Goal: Task Accomplishment & Management: Manage account settings

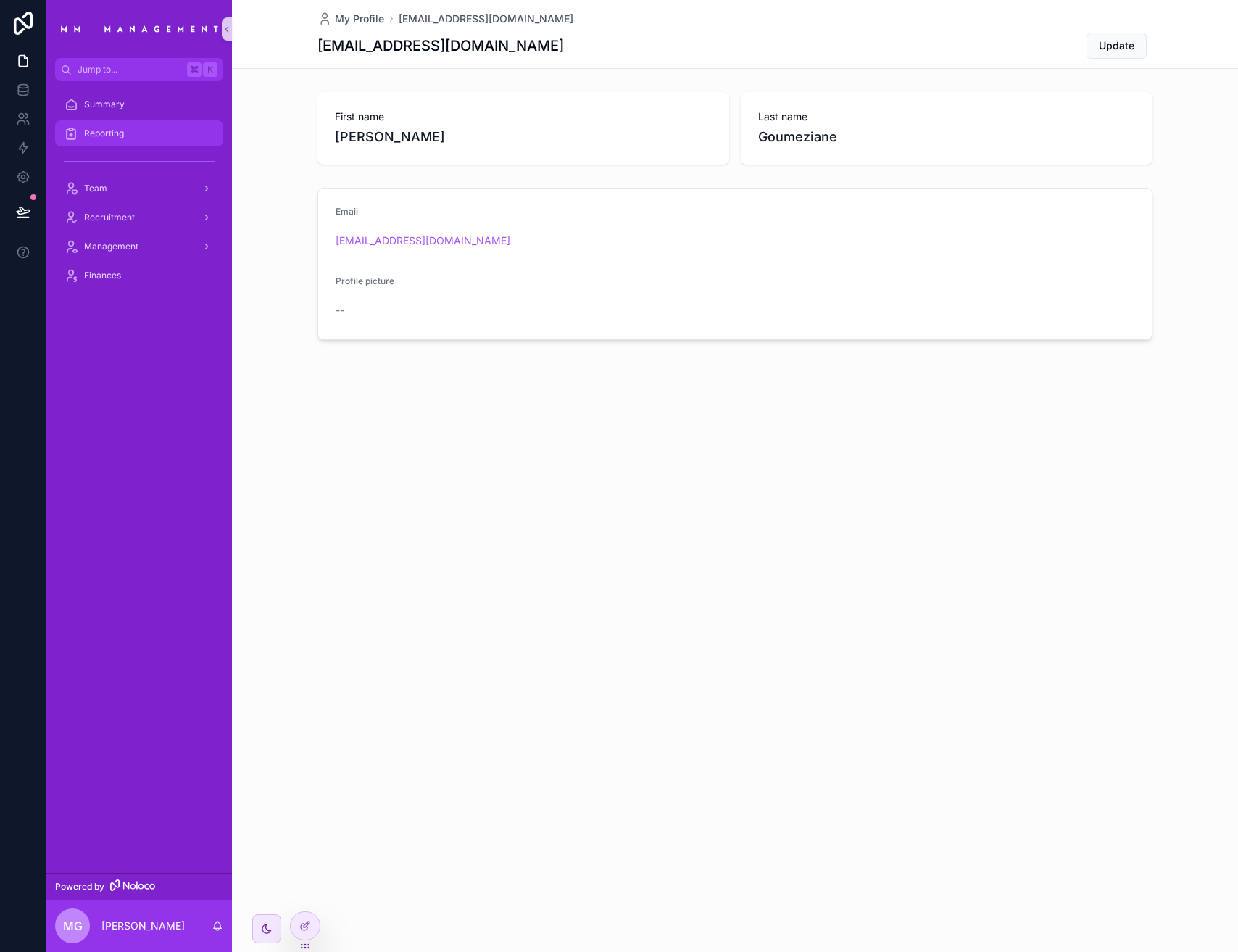
click at [165, 141] on div "Reporting" at bounding box center [139, 133] width 151 height 23
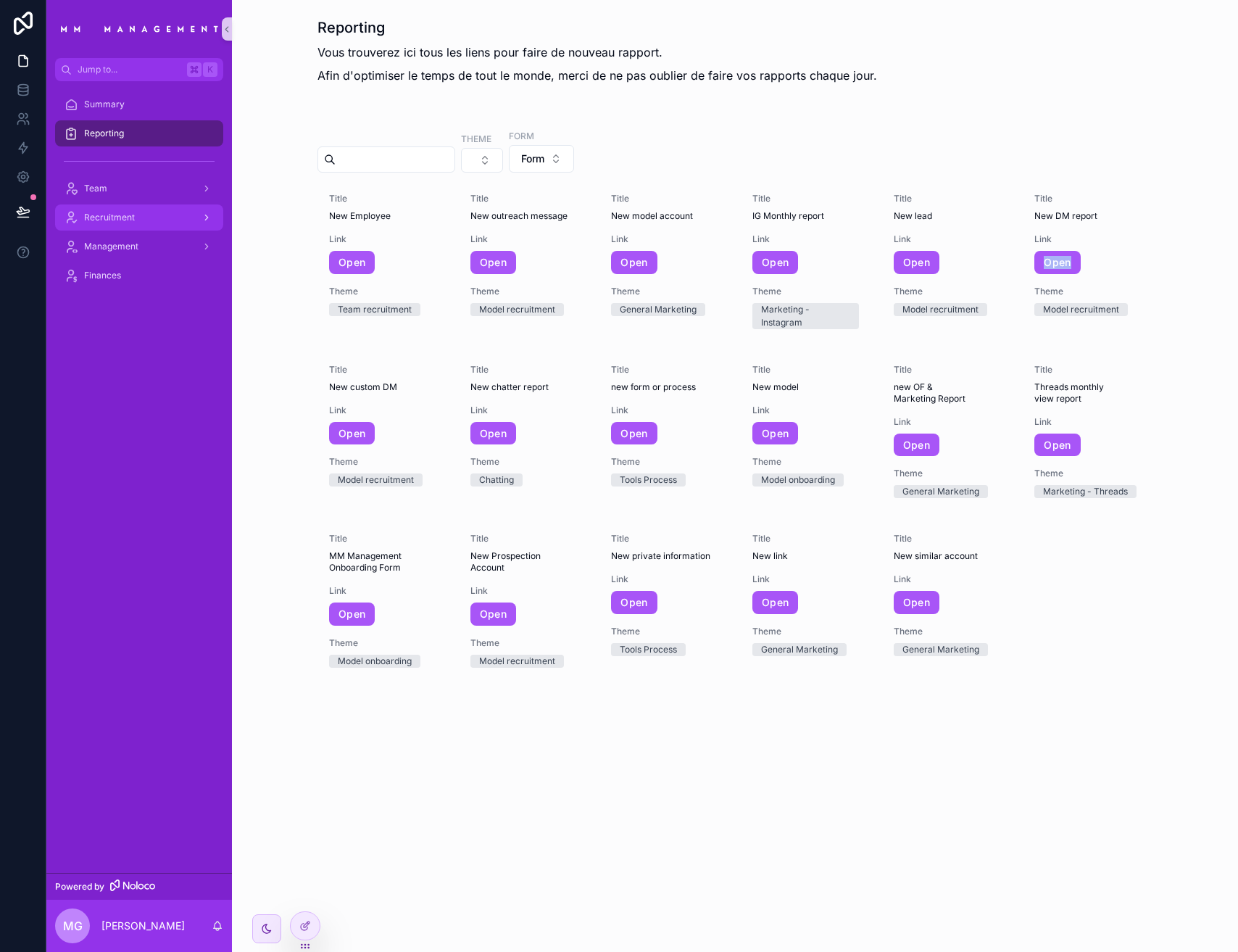
click at [126, 212] on span "Recruitment" at bounding box center [108, 218] width 50 height 11
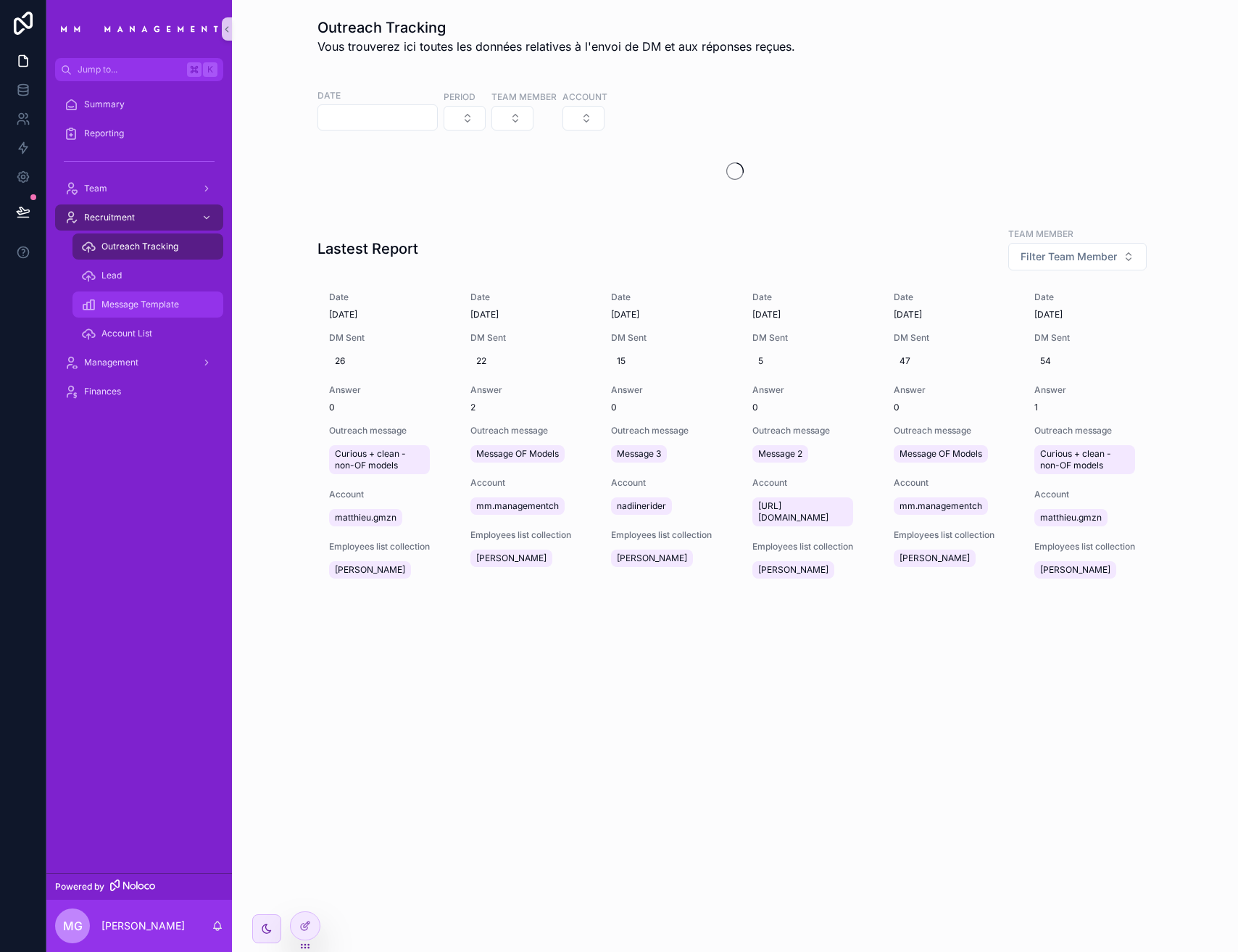
click at [166, 294] on div "Message Template" at bounding box center [147, 304] width 133 height 23
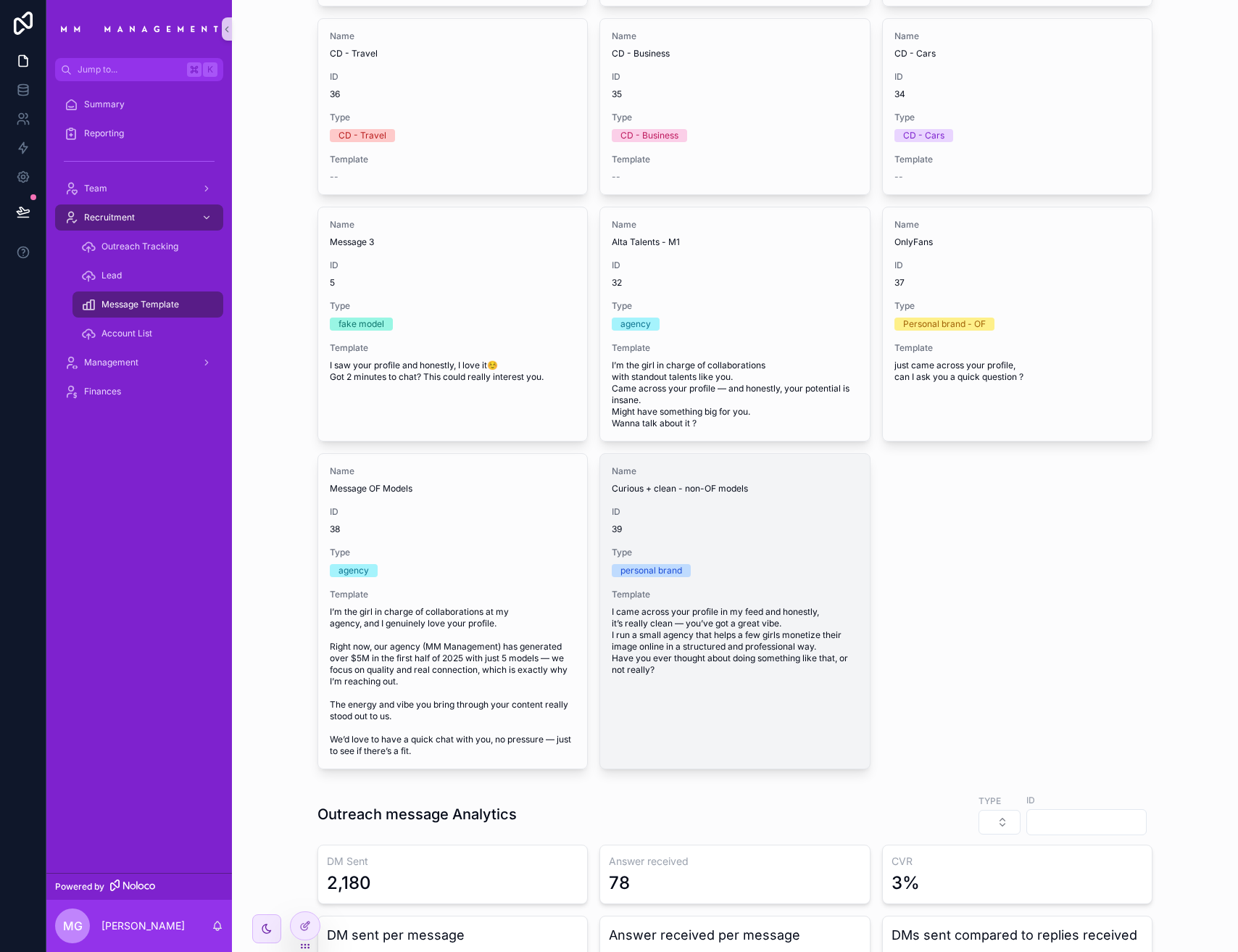
scroll to position [319, 0]
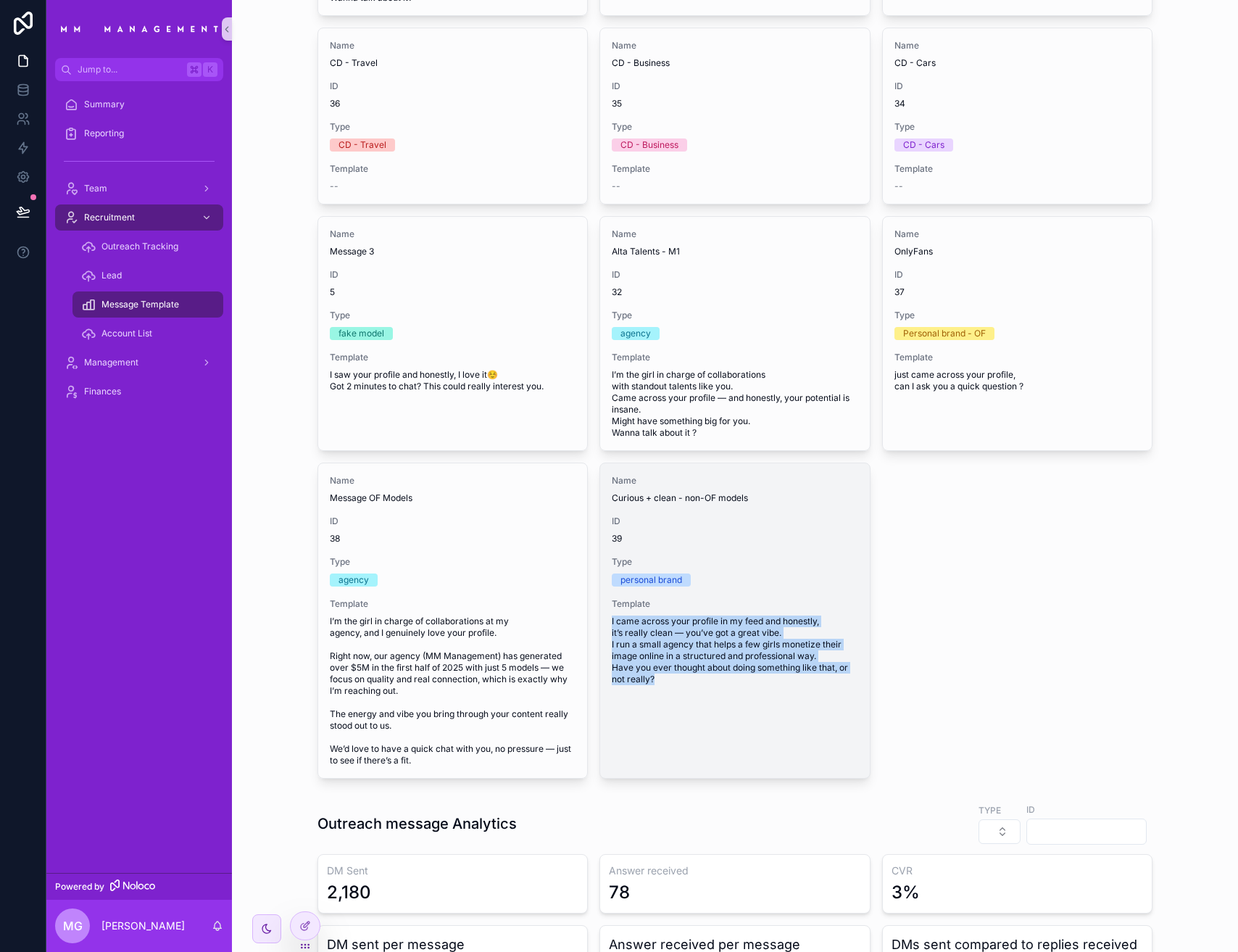
drag, startPoint x: 649, startPoint y: 679, endPoint x: 606, endPoint y: 621, distance: 72.2
click at [611, 621] on span "I came across your profile in my feed and honestly, it’s really clean — you’ve …" at bounding box center [734, 650] width 245 height 69
copy span "I came across your profile in my feed and honestly, it’s really clean — you’ve …"
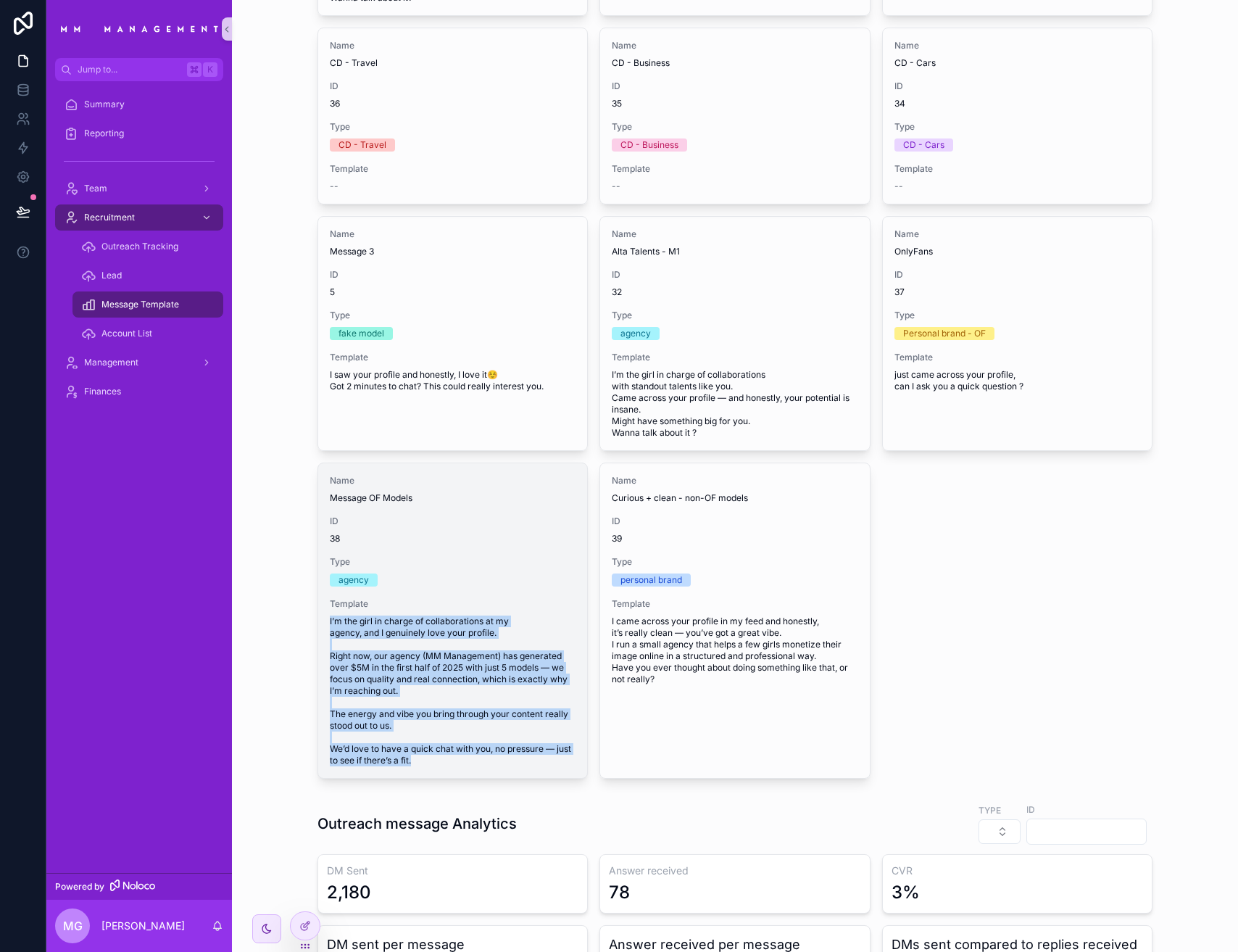
drag, startPoint x: 412, startPoint y: 762, endPoint x: 323, endPoint y: 621, distance: 166.7
click at [323, 621] on div "Name Message OF Models ID 38 Type agency Template I’m the girl in charge of col…" at bounding box center [453, 620] width 269 height 315
copy span "I’m the girl in charge of collaborations at my agency, and I genuinely love you…"
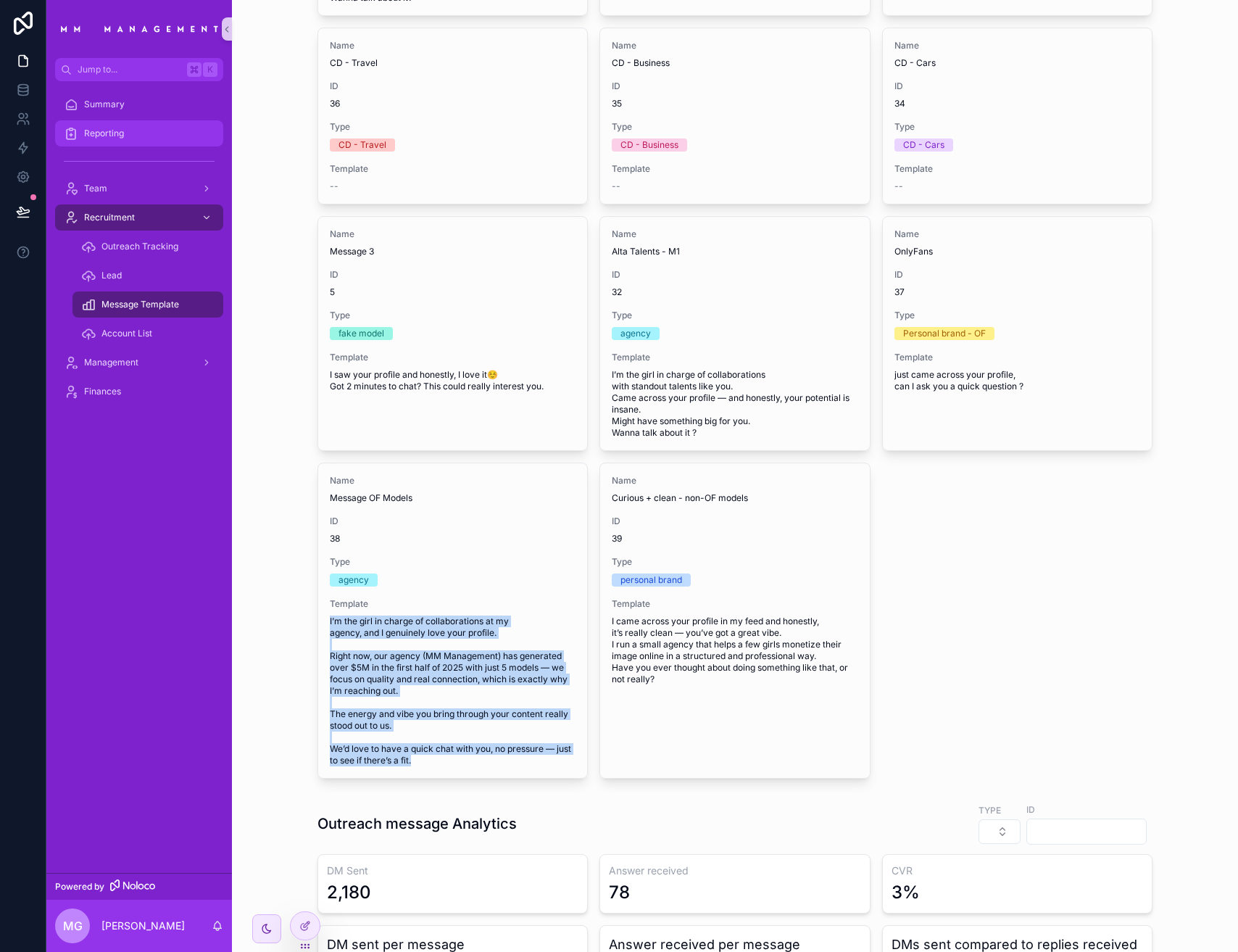
click at [128, 139] on div "Reporting" at bounding box center [139, 133] width 151 height 23
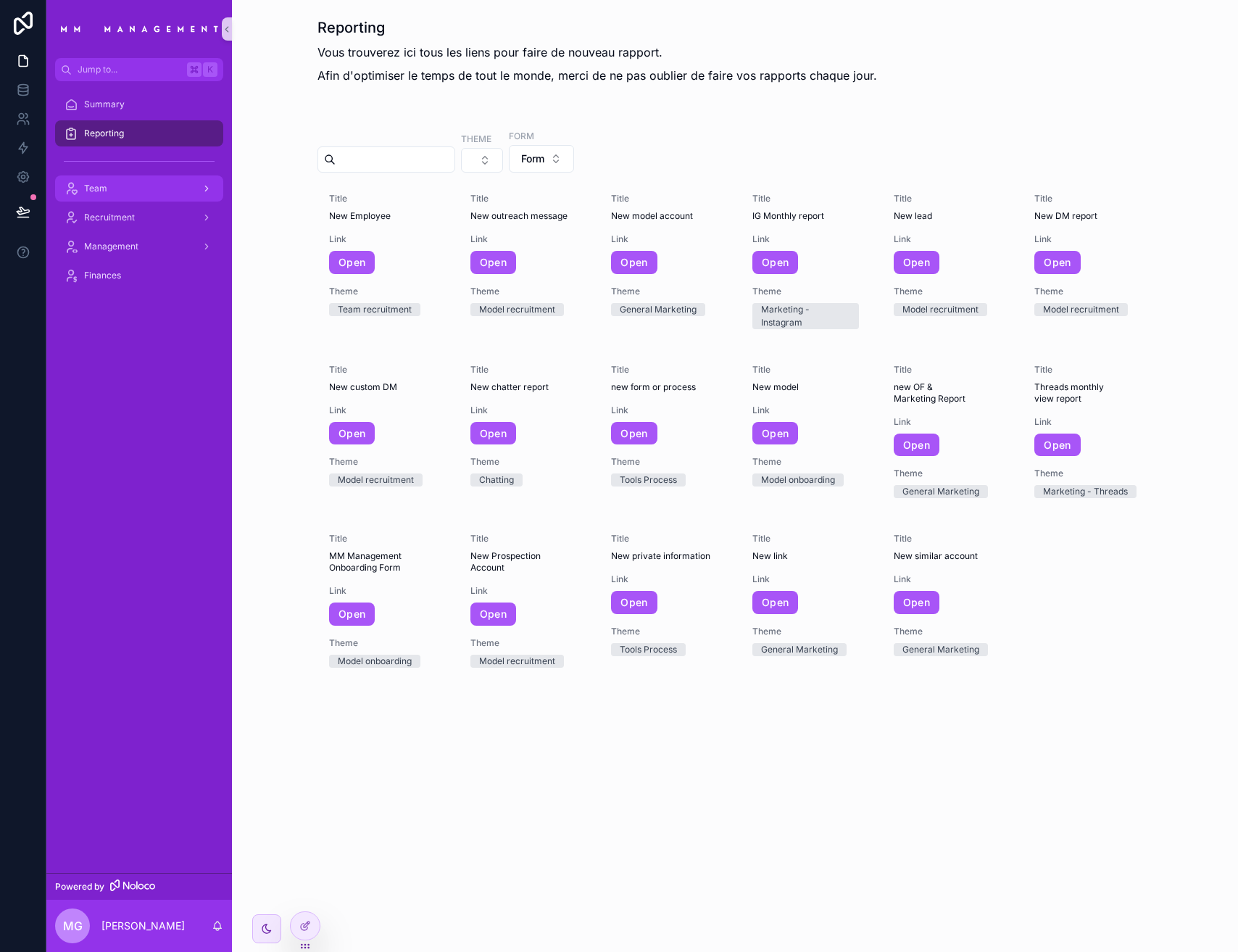
click at [117, 188] on div "Team" at bounding box center [139, 188] width 151 height 23
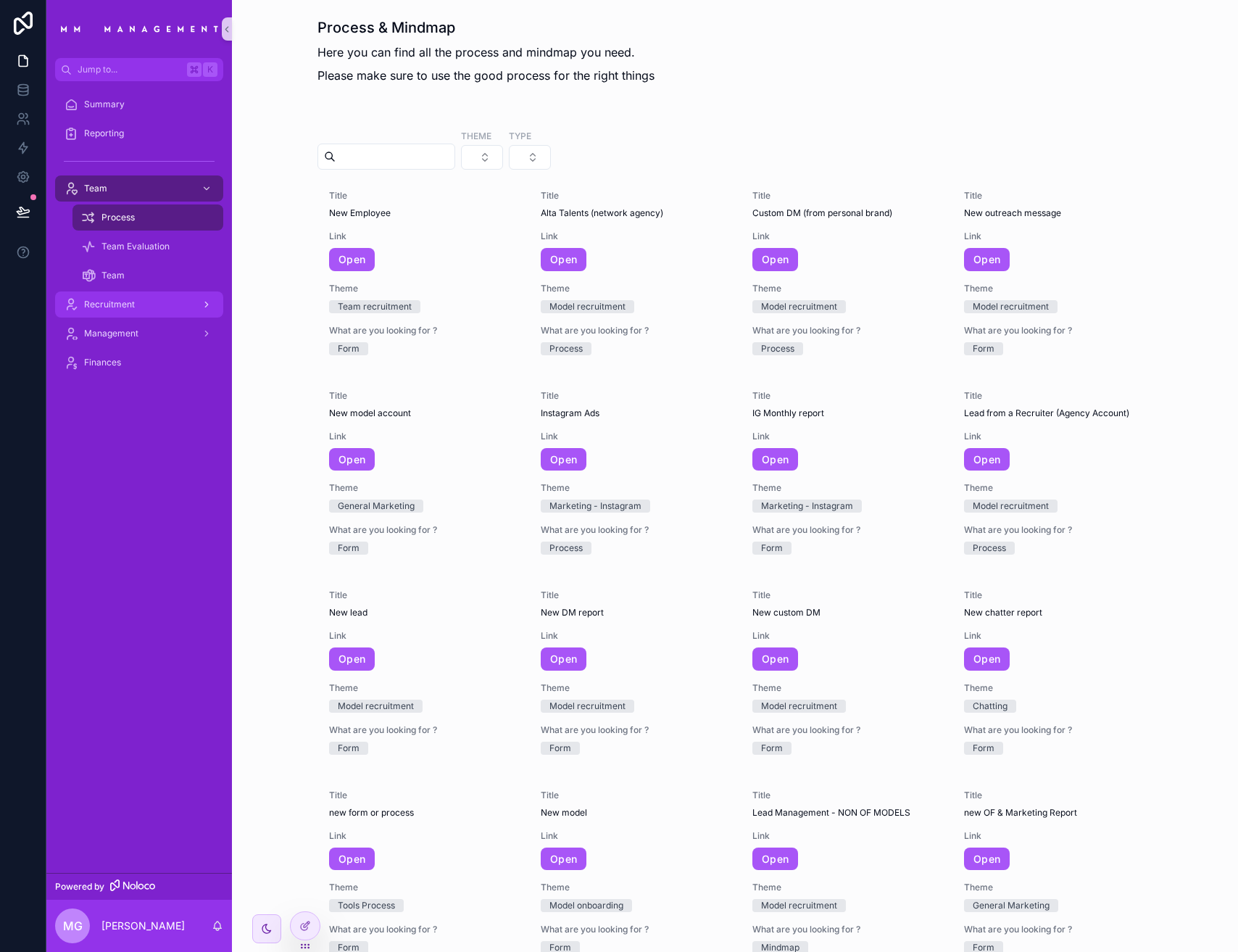
click at [142, 302] on div "Recruitment" at bounding box center [139, 304] width 151 height 23
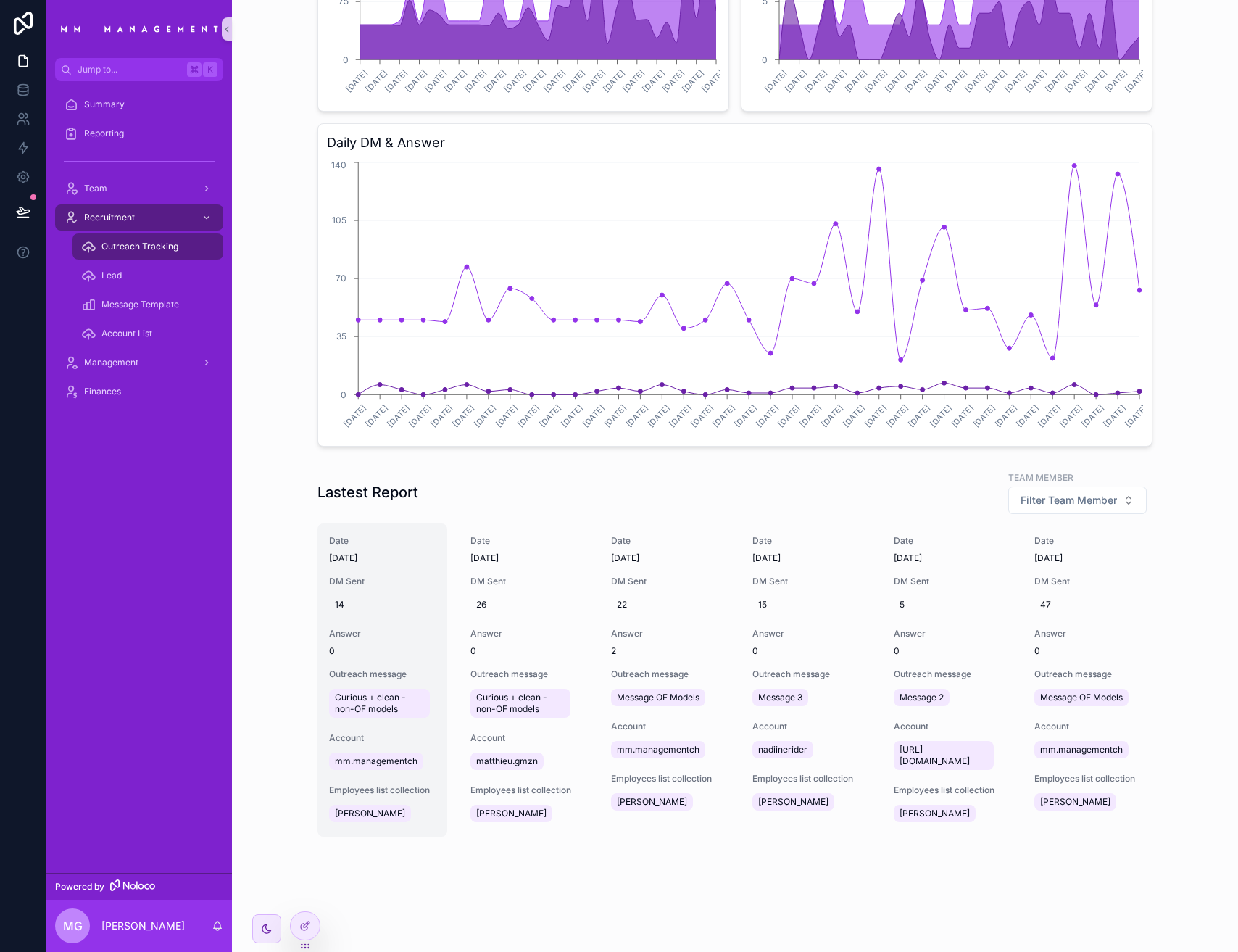
scroll to position [430, 0]
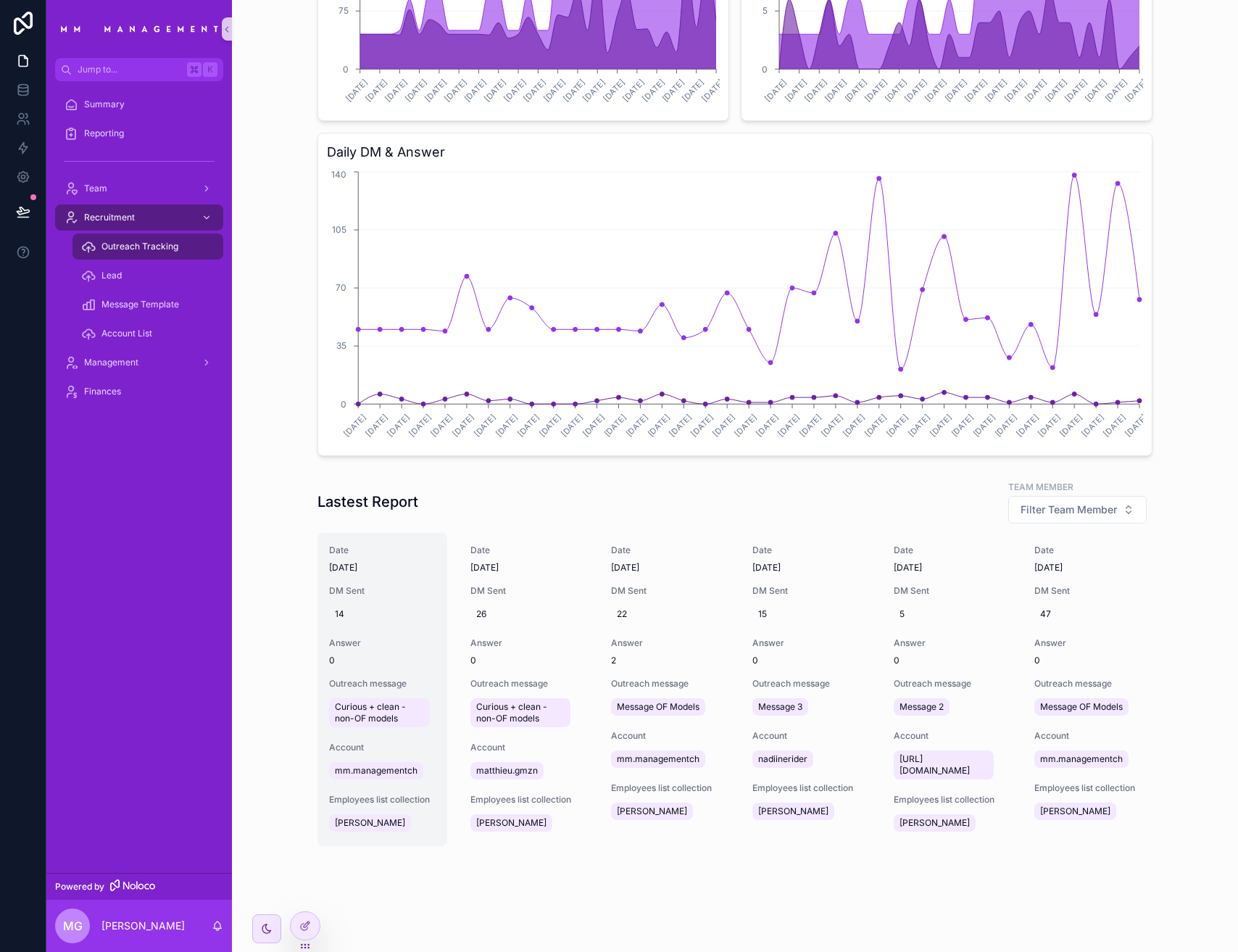
click at [369, 769] on span "mm.managementch" at bounding box center [376, 770] width 83 height 11
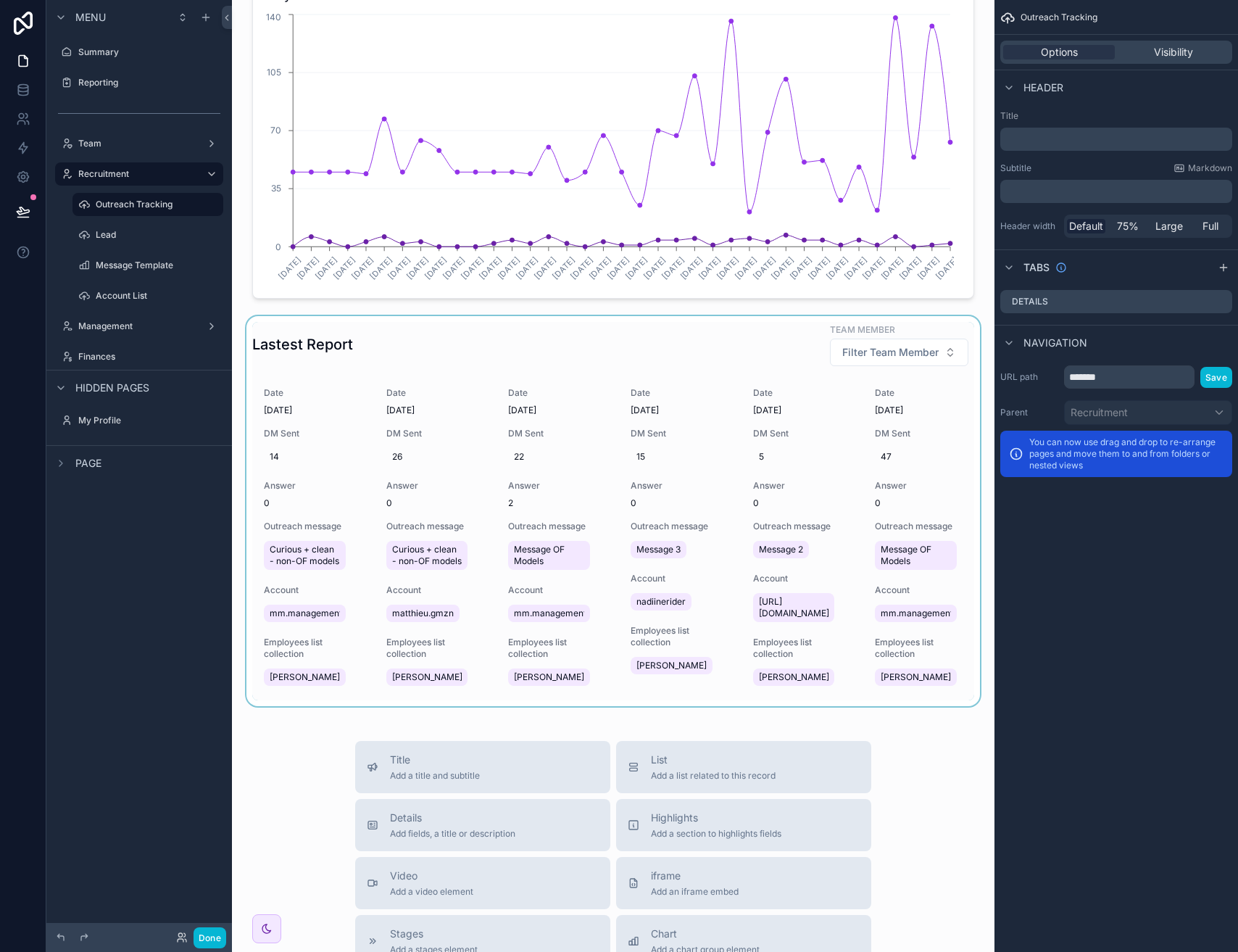
scroll to position [578, 0]
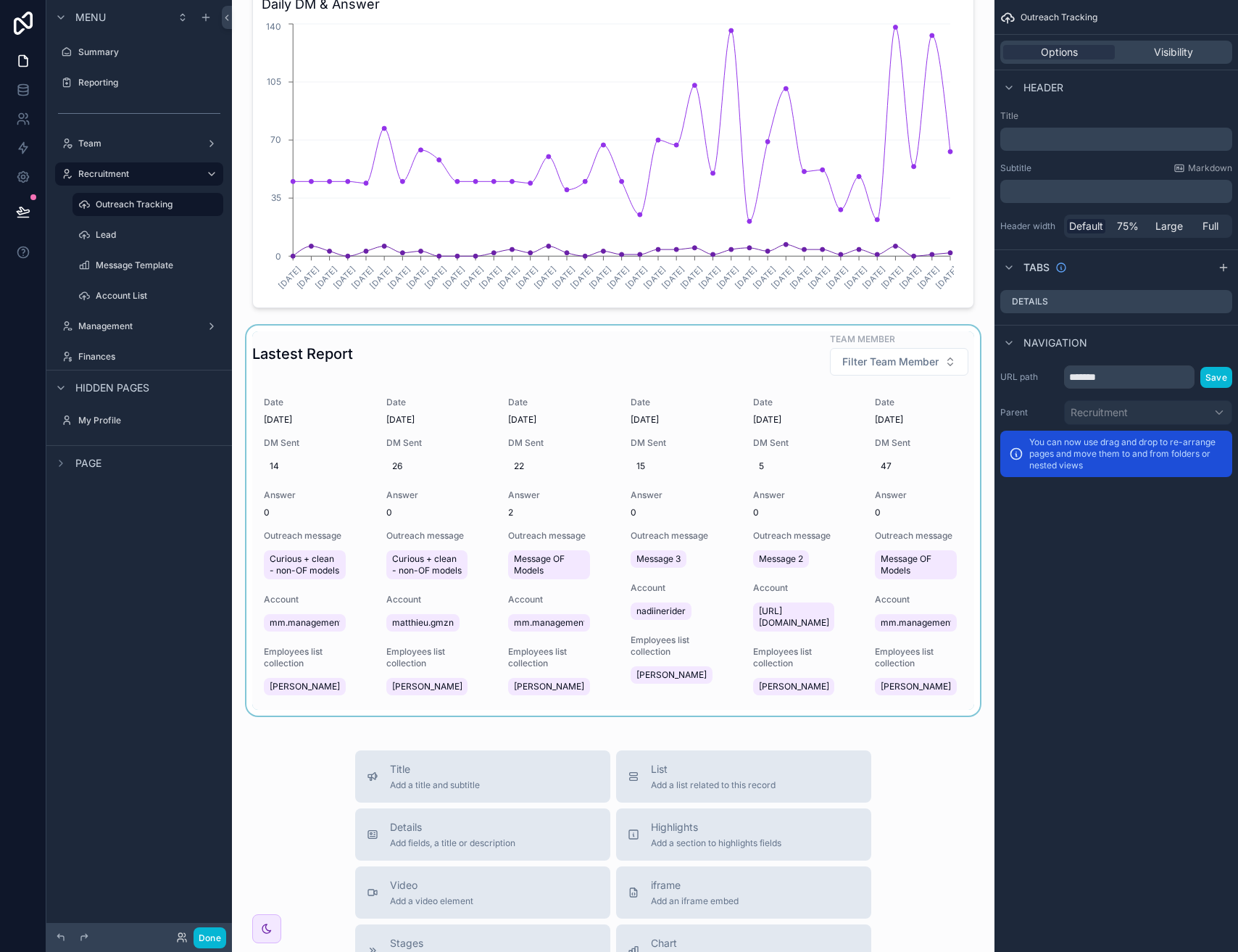
click at [339, 584] on div "scrollable content" at bounding box center [613, 520] width 740 height 390
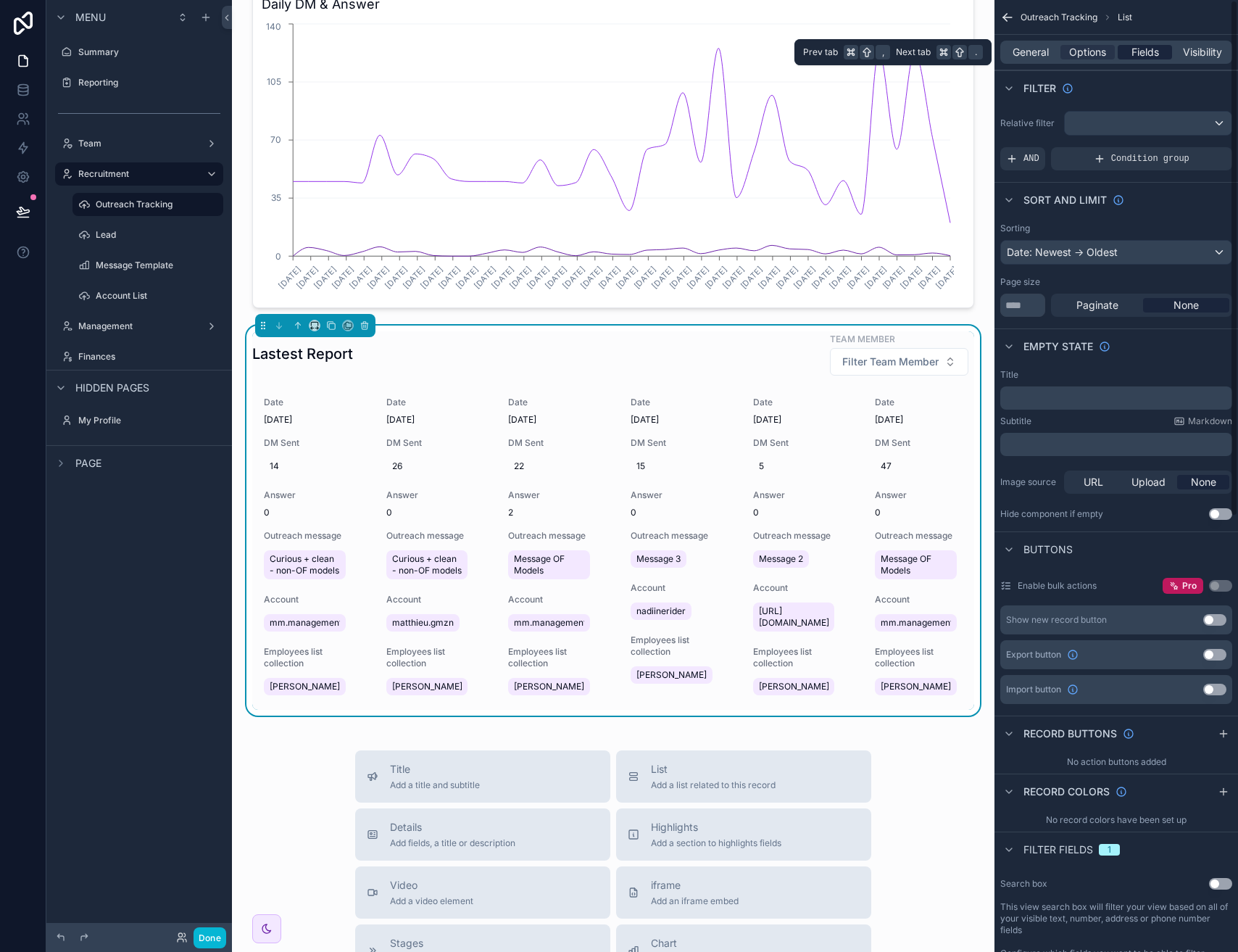
click at [1134, 45] on span "Fields" at bounding box center [1145, 51] width 28 height 14
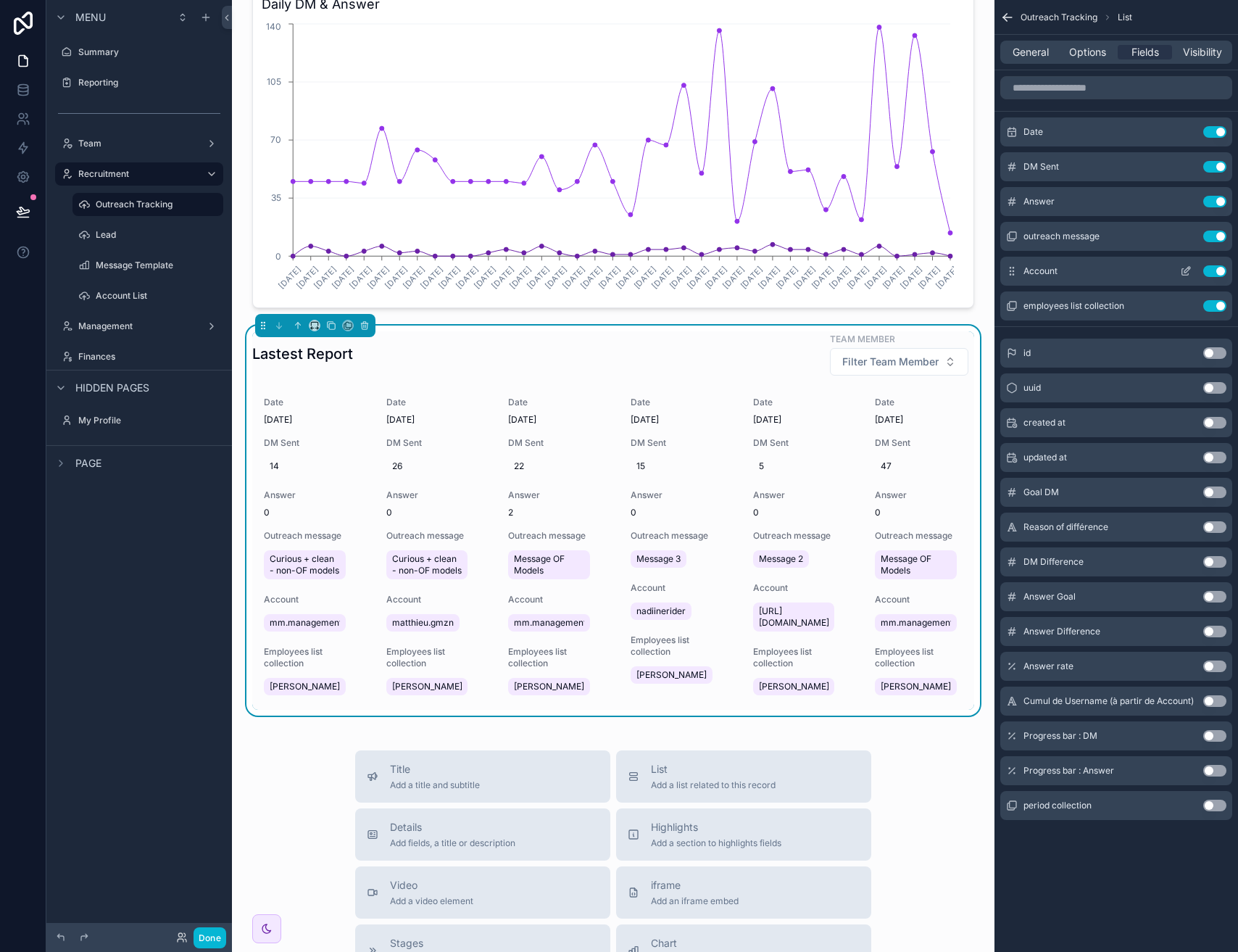
click at [1189, 272] on icon "scrollable content" at bounding box center [1186, 271] width 11 height 11
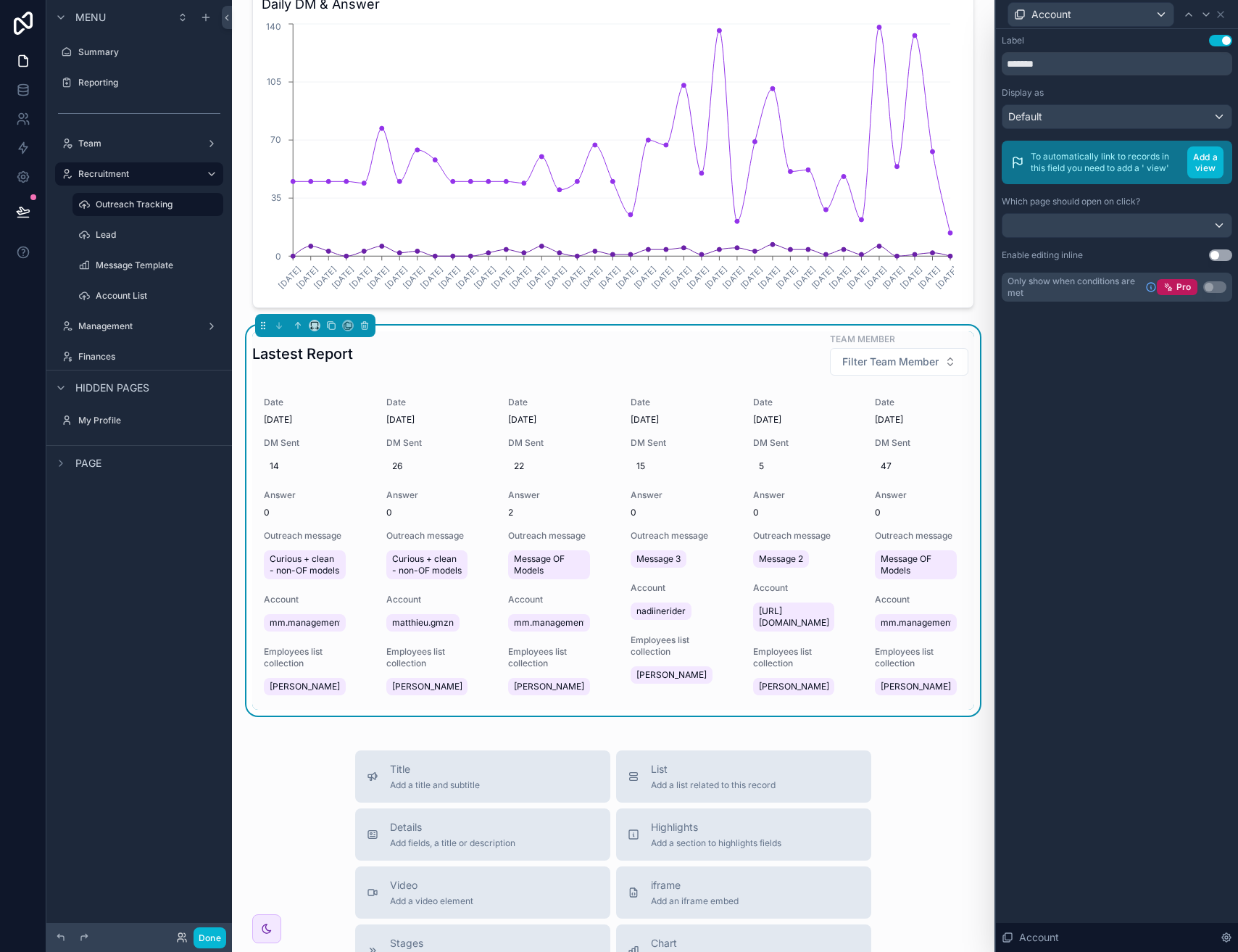
click at [1218, 258] on button "Use setting" at bounding box center [1221, 255] width 23 height 11
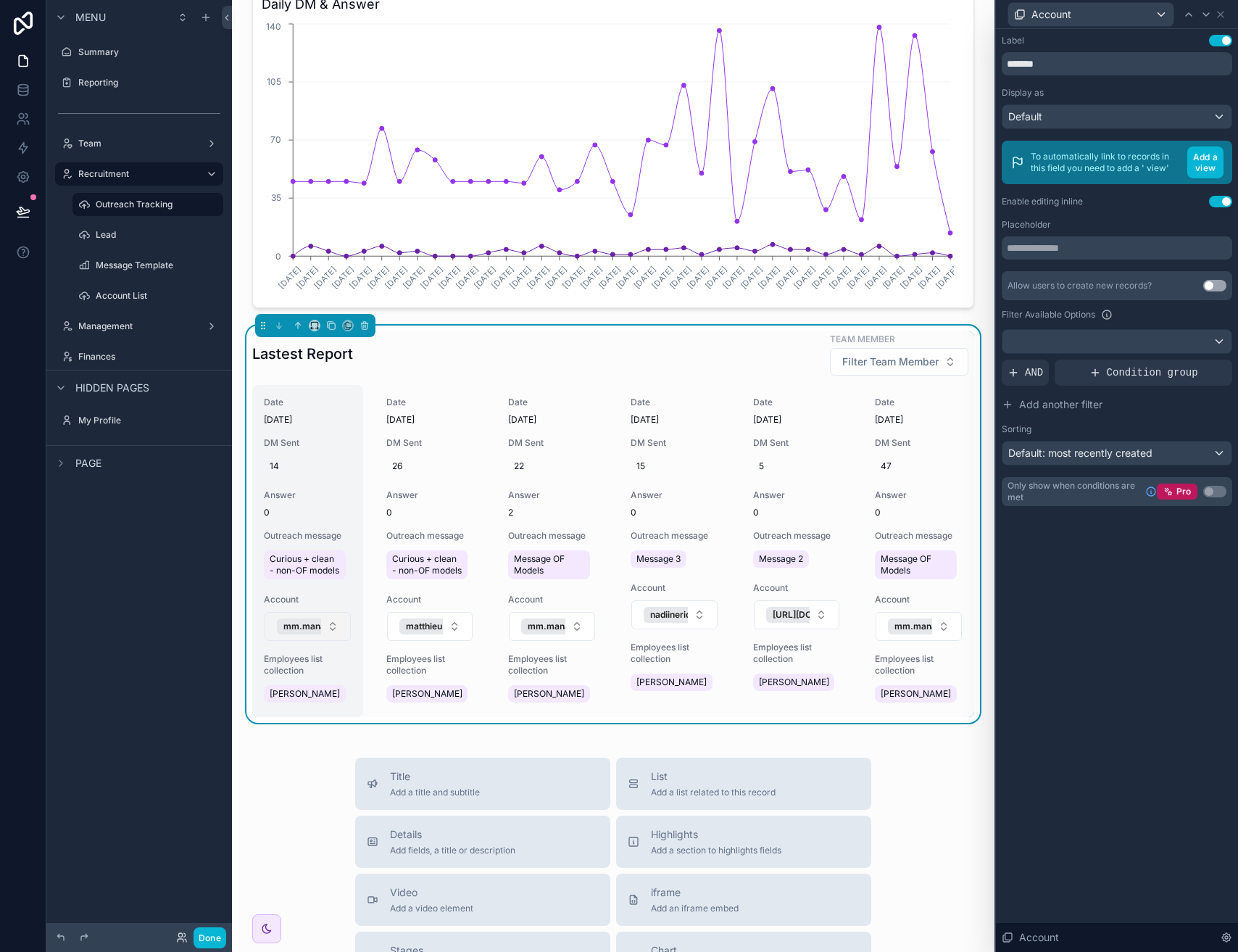
click at [340, 638] on button "mm.managementch" at bounding box center [307, 626] width 87 height 29
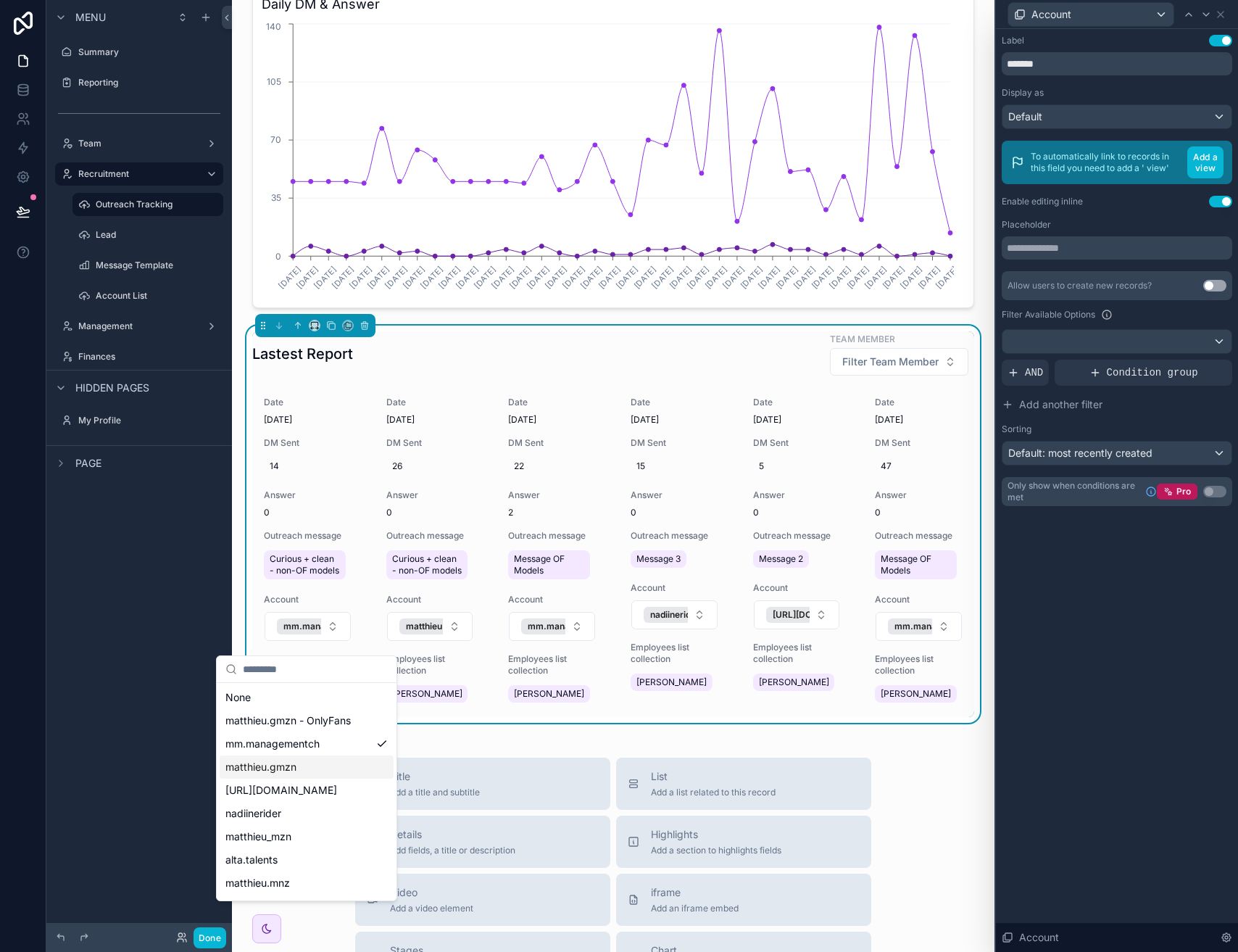
click at [303, 767] on div "matthieu.gmzn" at bounding box center [306, 767] width 174 height 23
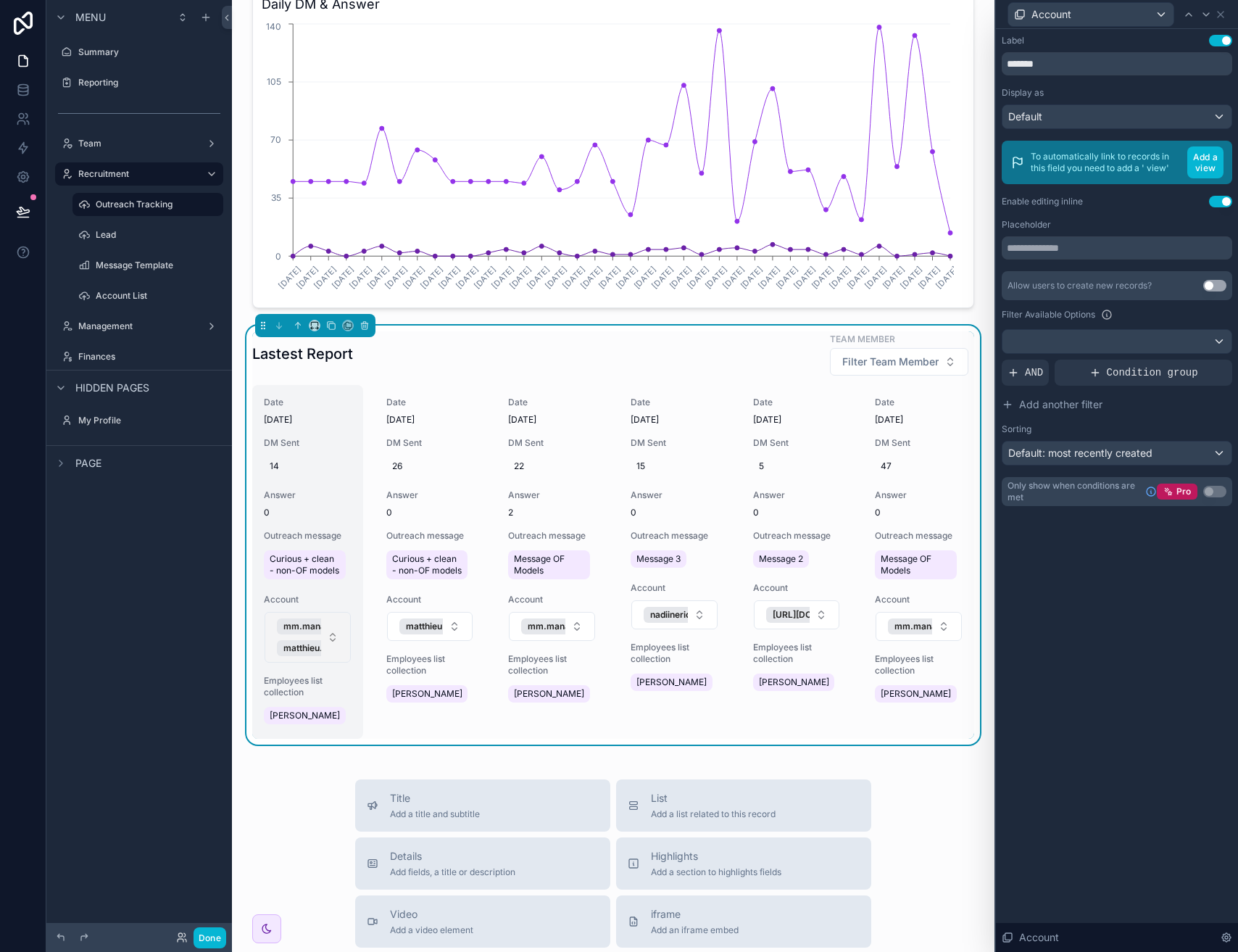
click at [331, 644] on button "mm.managementch matthieu.gmzn" at bounding box center [307, 636] width 87 height 50
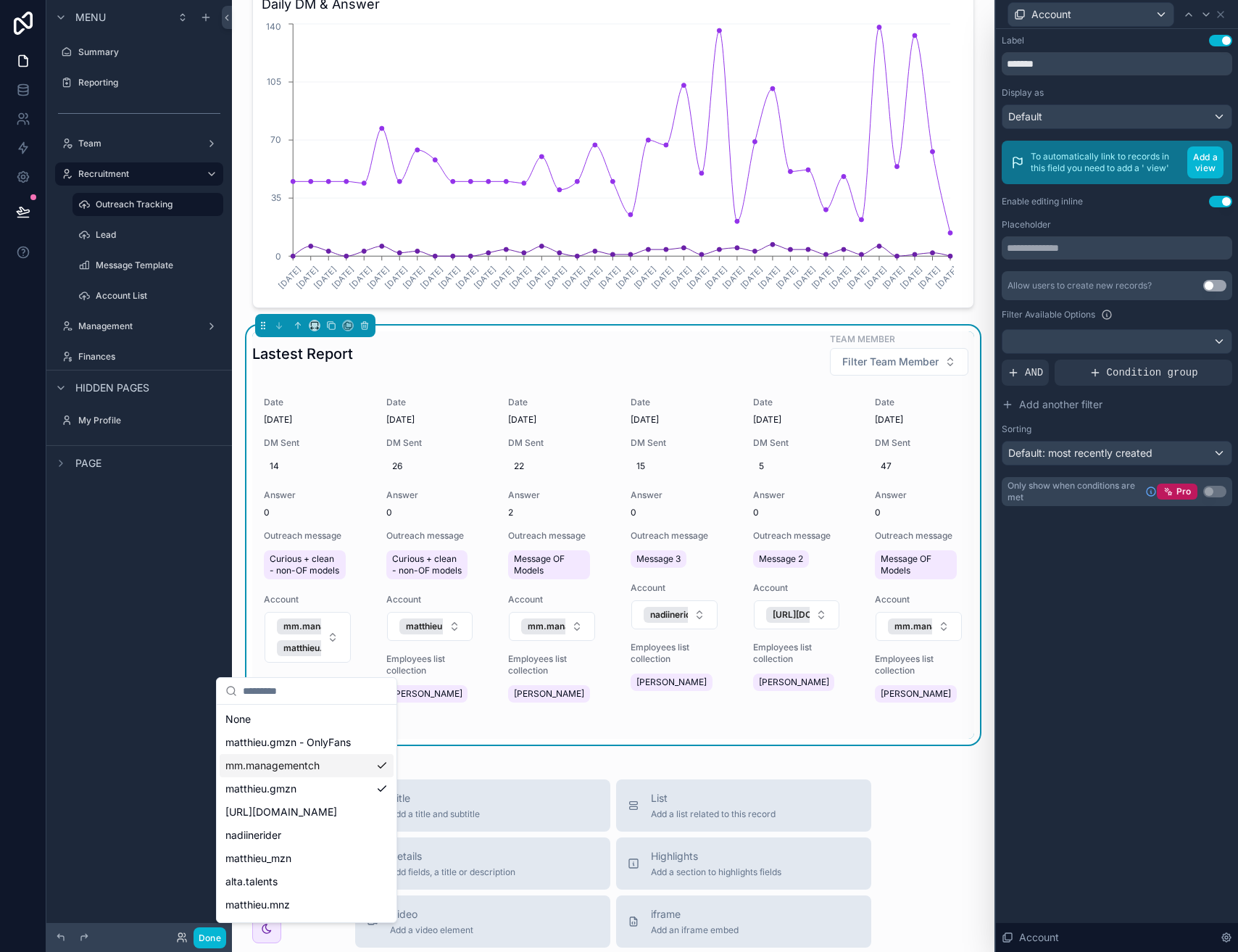
click at [334, 764] on div "mm.managementch" at bounding box center [306, 766] width 174 height 23
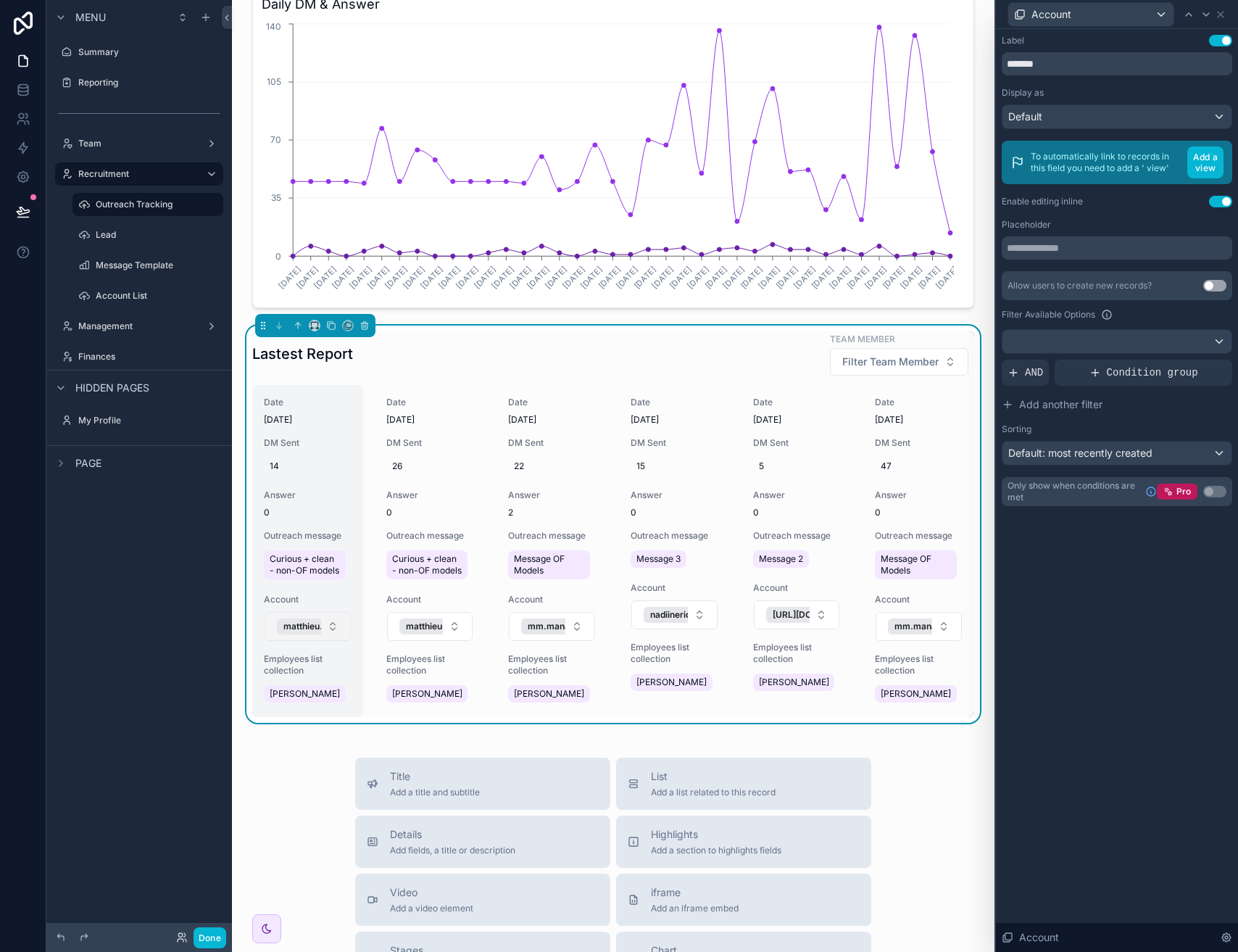
click at [337, 641] on button "matthieu.gmzn" at bounding box center [307, 626] width 87 height 29
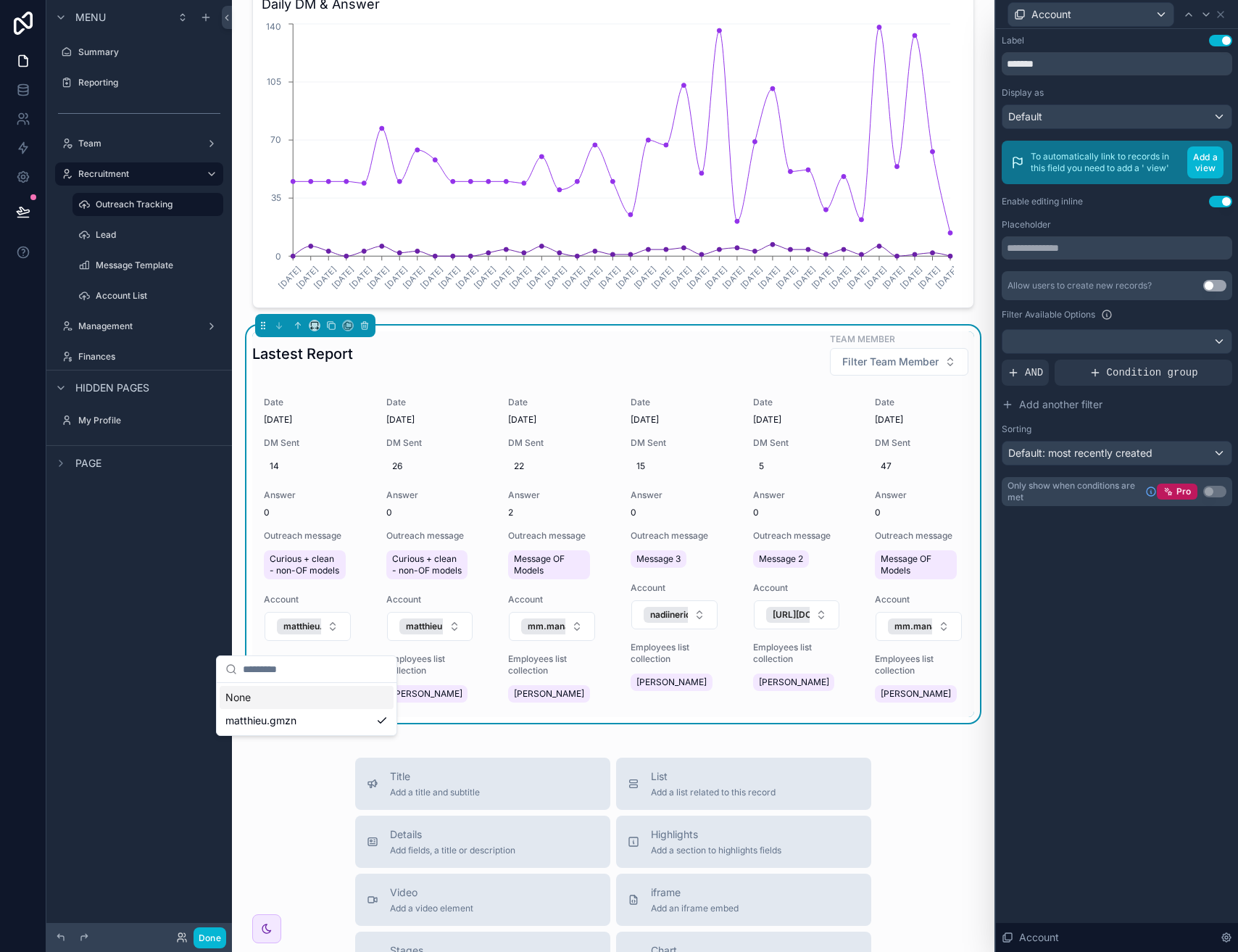
click at [1221, 21] on div "Account" at bounding box center [1116, 14] width 230 height 29
click at [1221, 203] on button "Use setting" at bounding box center [1221, 202] width 23 height 11
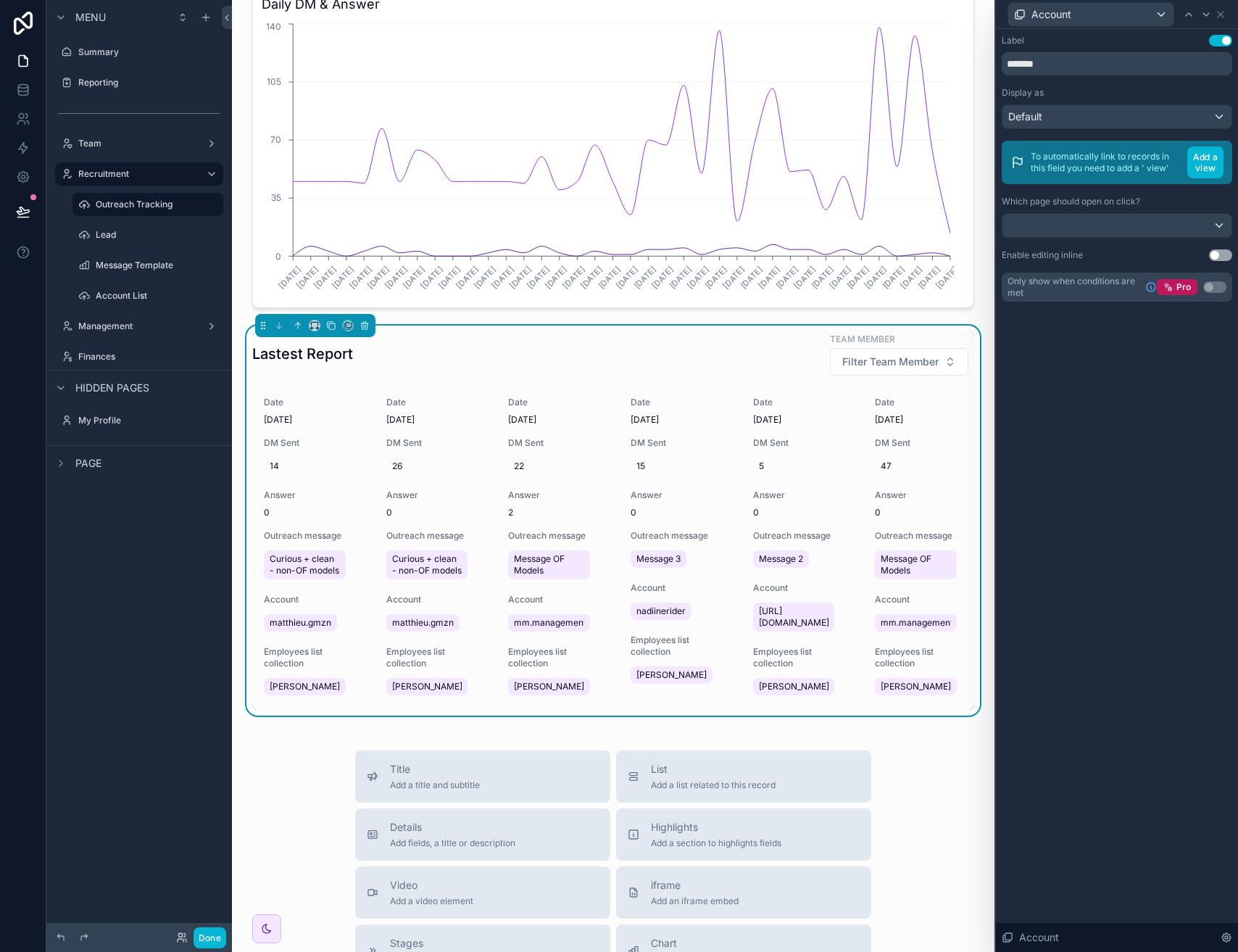
click at [192, 943] on div "Done" at bounding box center [197, 938] width 58 height 21
click at [199, 939] on button "Done" at bounding box center [210, 938] width 32 height 21
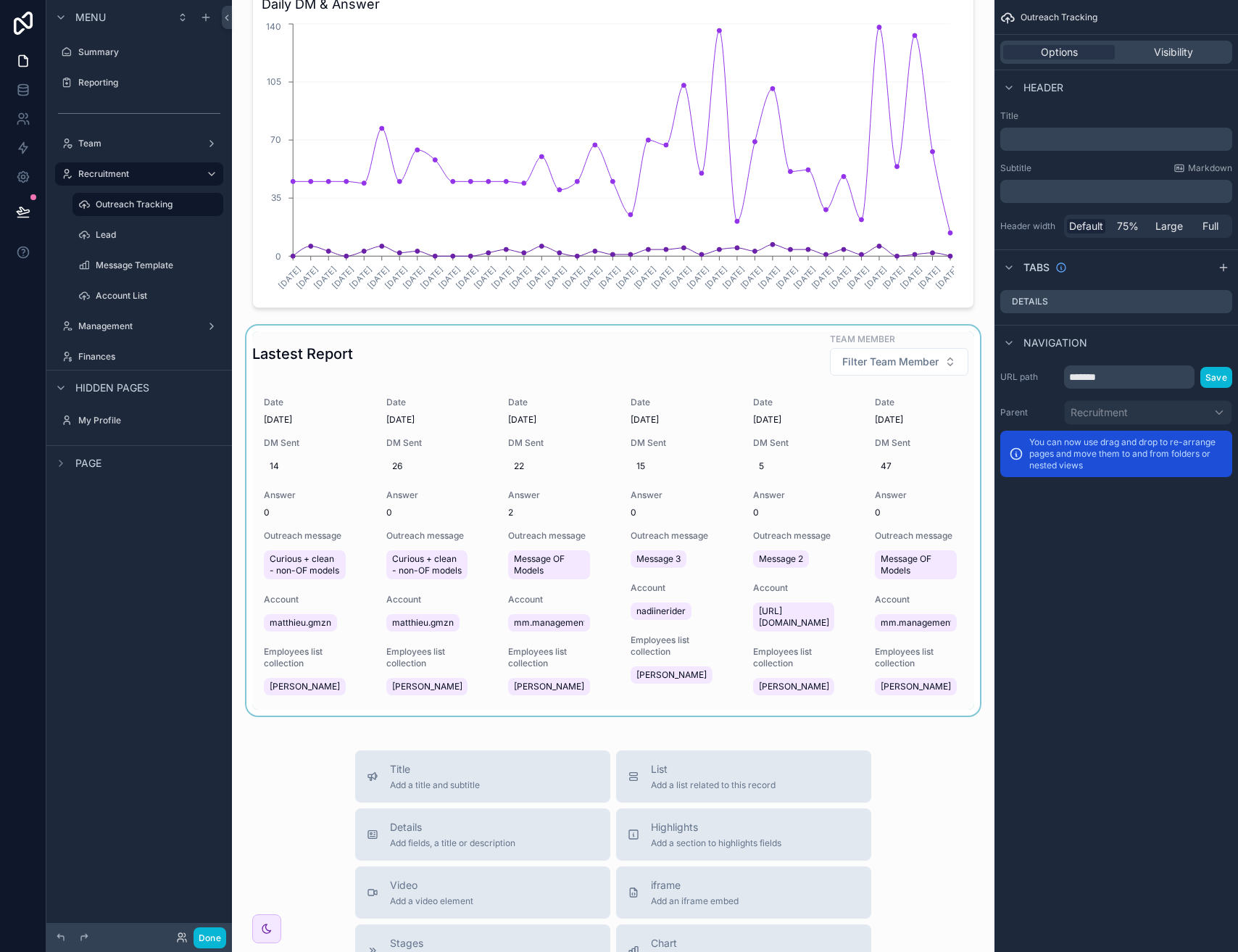
click at [867, 449] on div "scrollable content" at bounding box center [613, 520] width 740 height 390
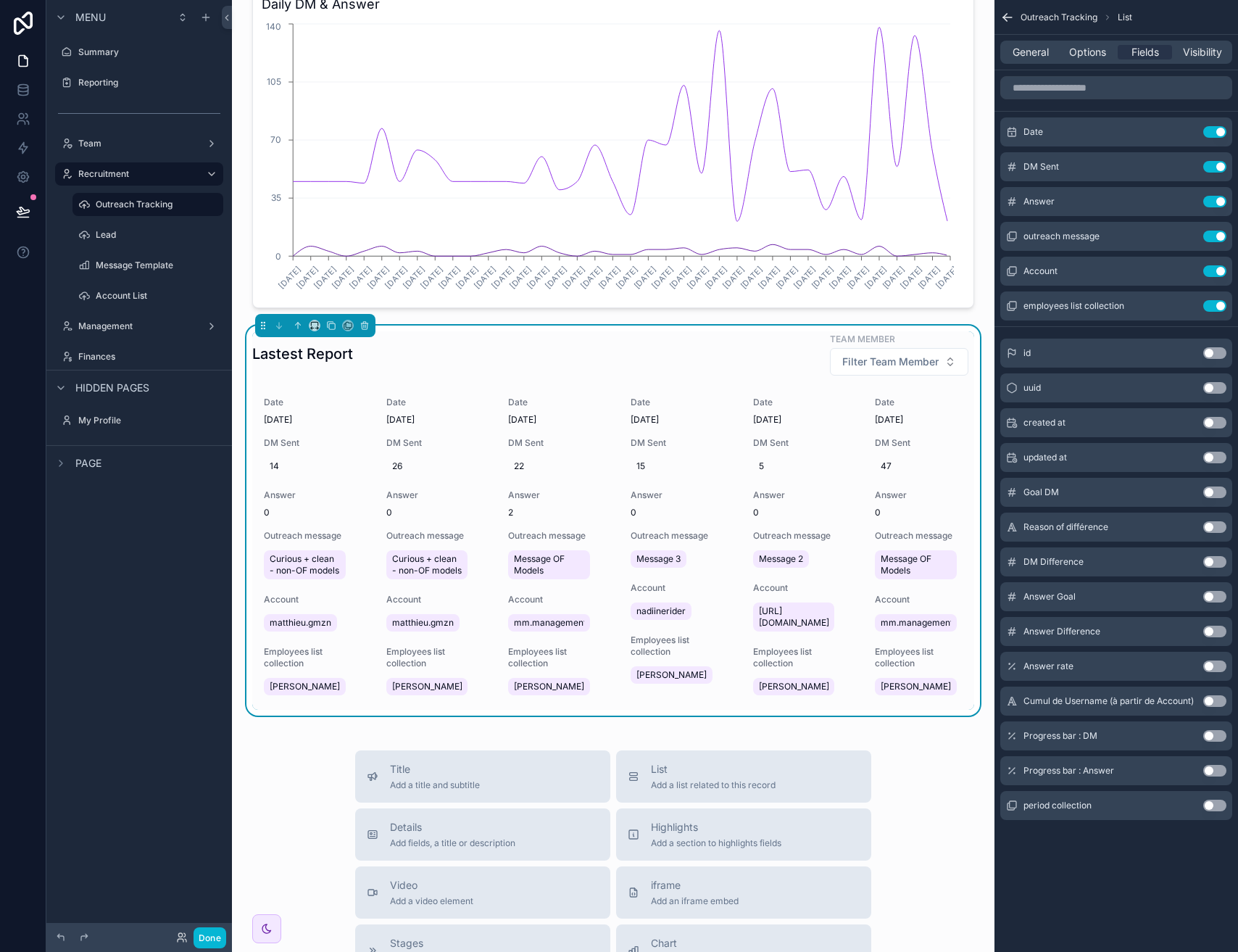
click at [1069, 43] on div "General Options Fields Visibility" at bounding box center [1116, 52] width 232 height 23
click at [1071, 48] on span "Options" at bounding box center [1087, 51] width 37 height 14
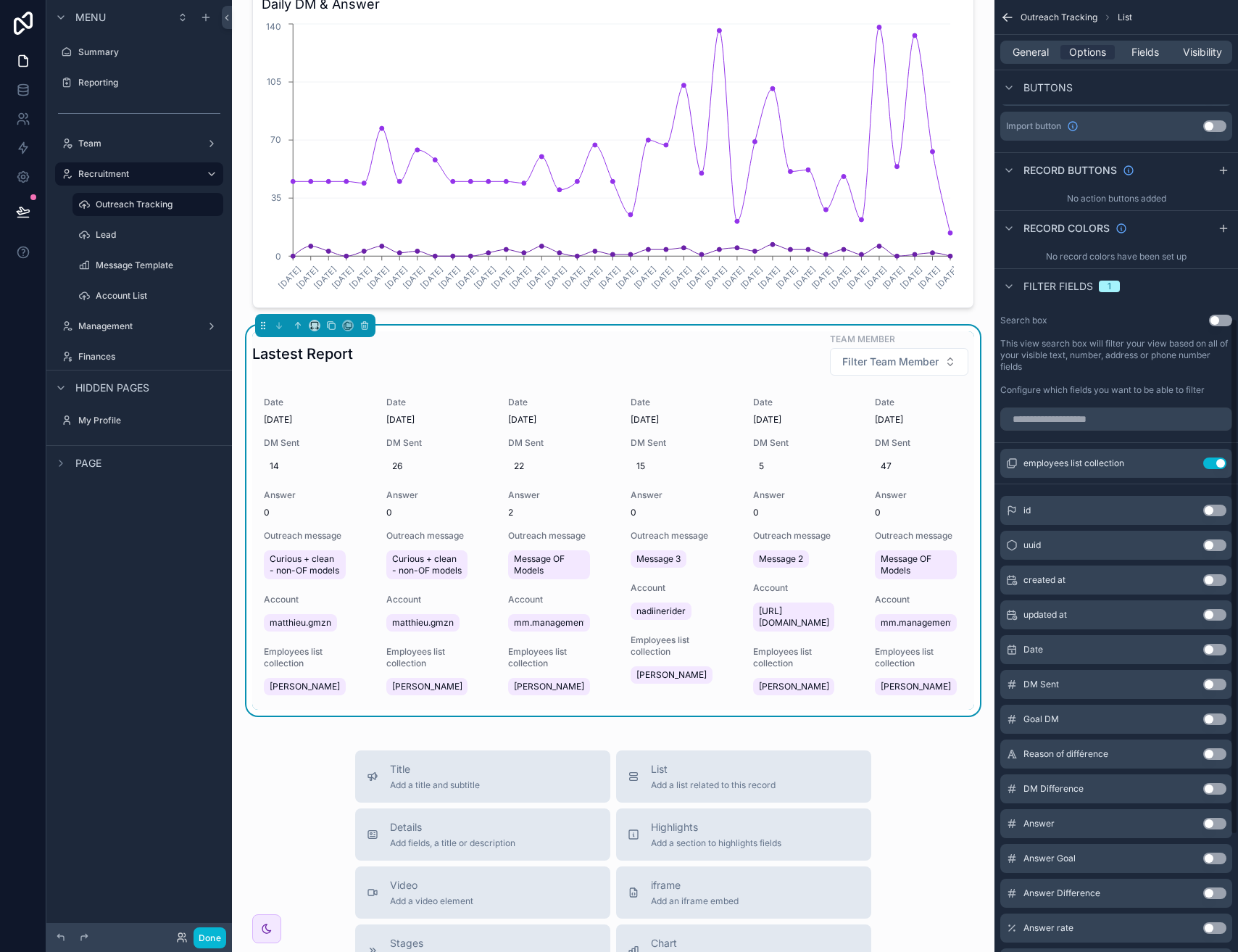
scroll to position [804, 0]
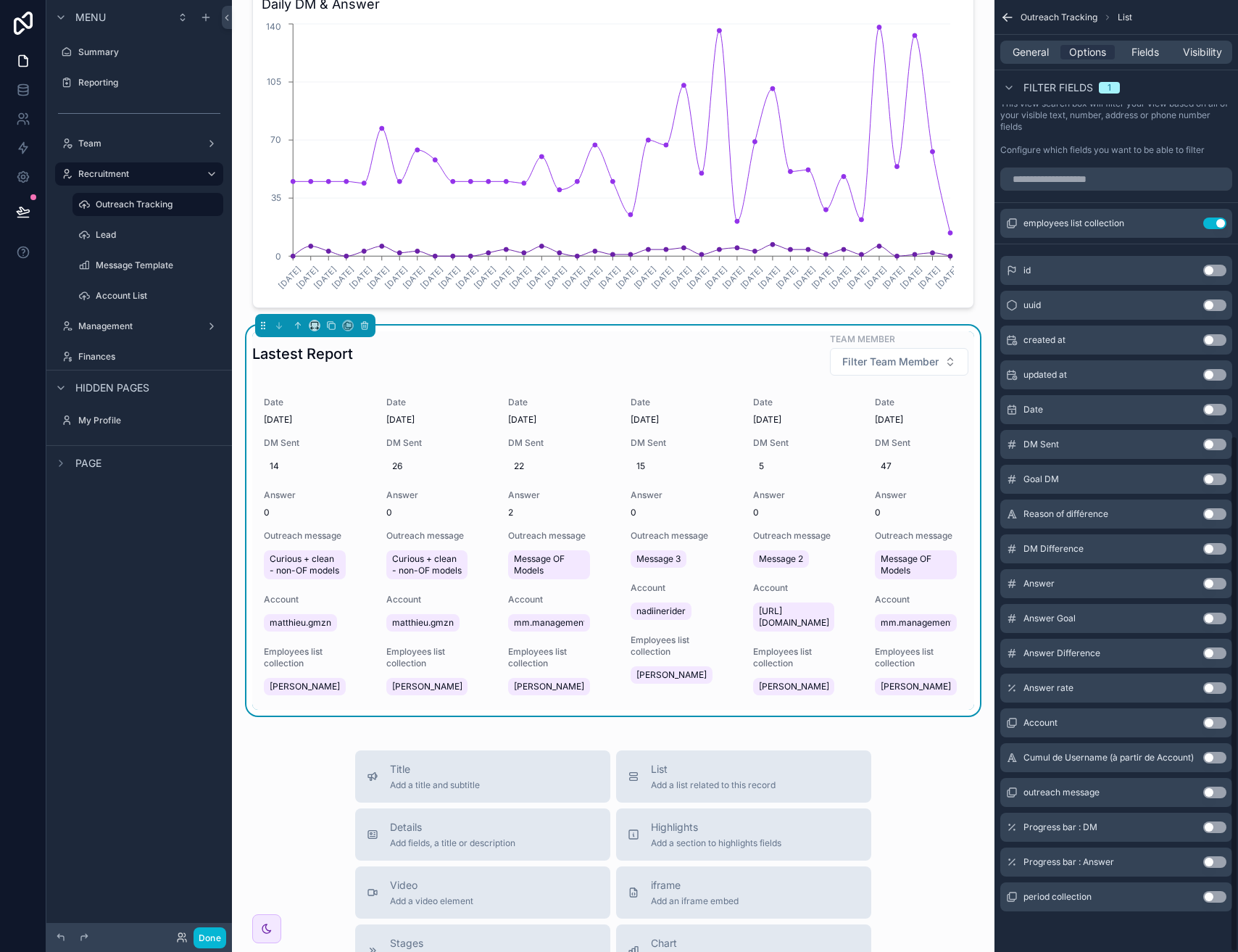
click at [1209, 728] on button "Use setting" at bounding box center [1214, 723] width 23 height 11
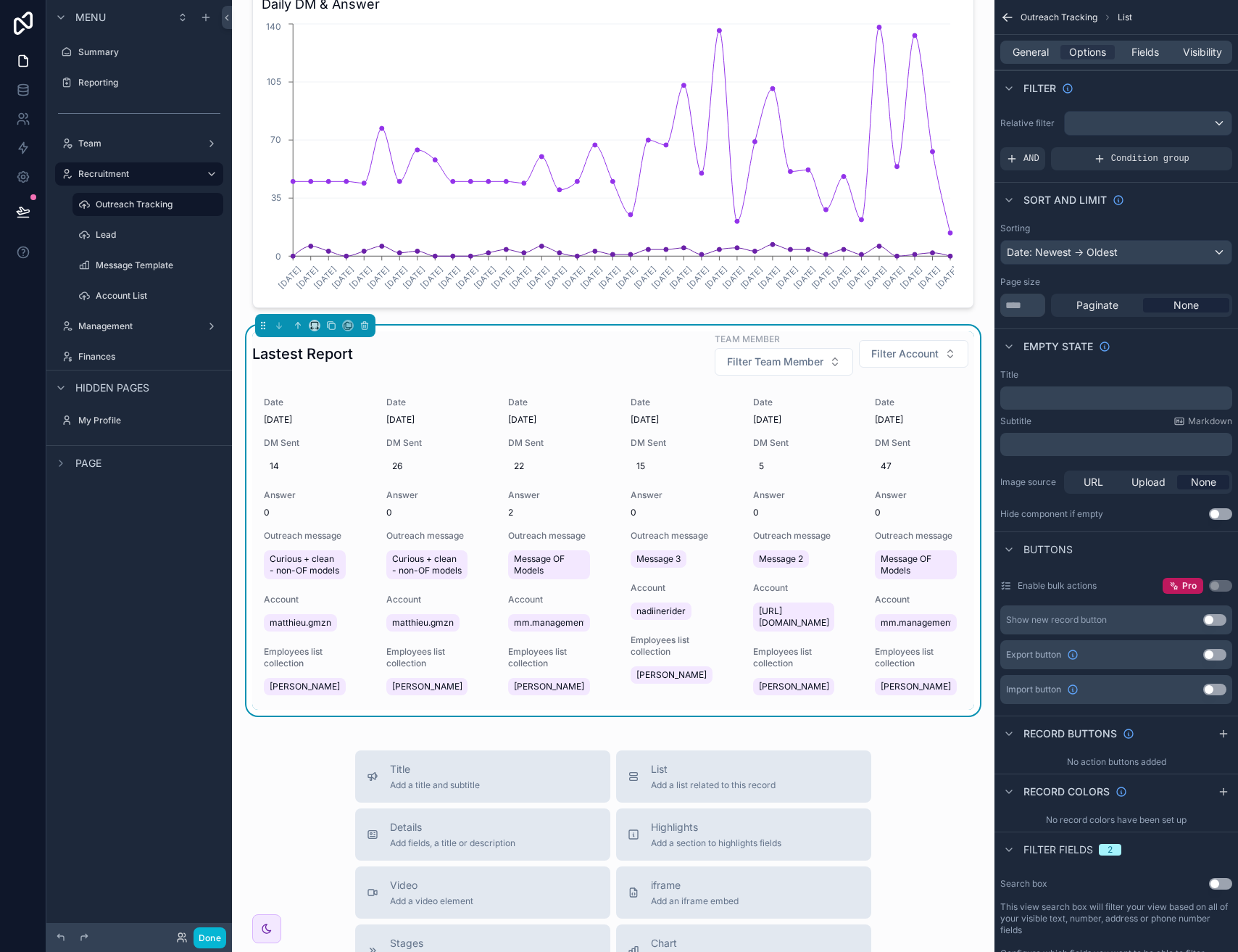
scroll to position [157, 0]
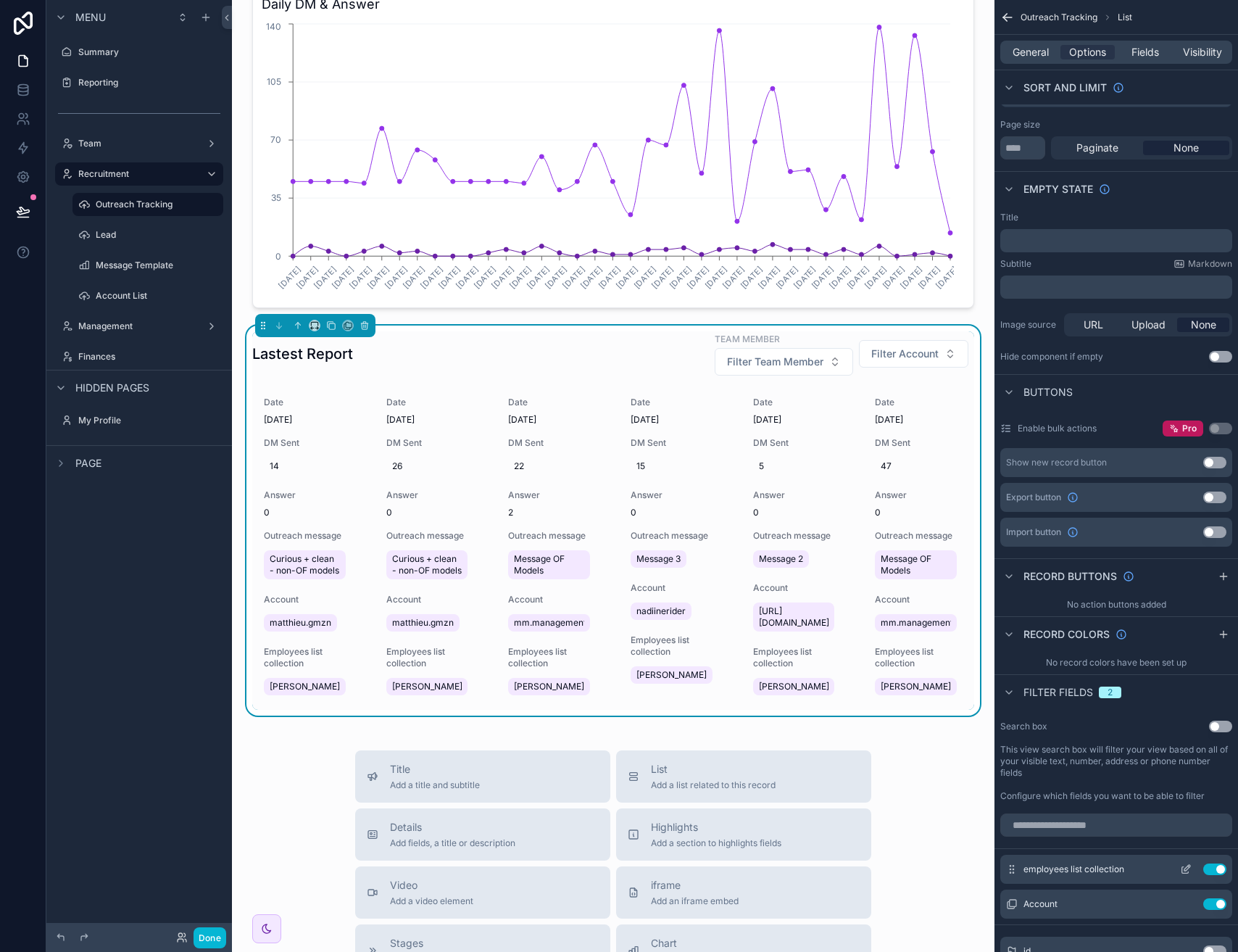
click at [1183, 873] on icon "scrollable content" at bounding box center [1185, 870] width 7 height 7
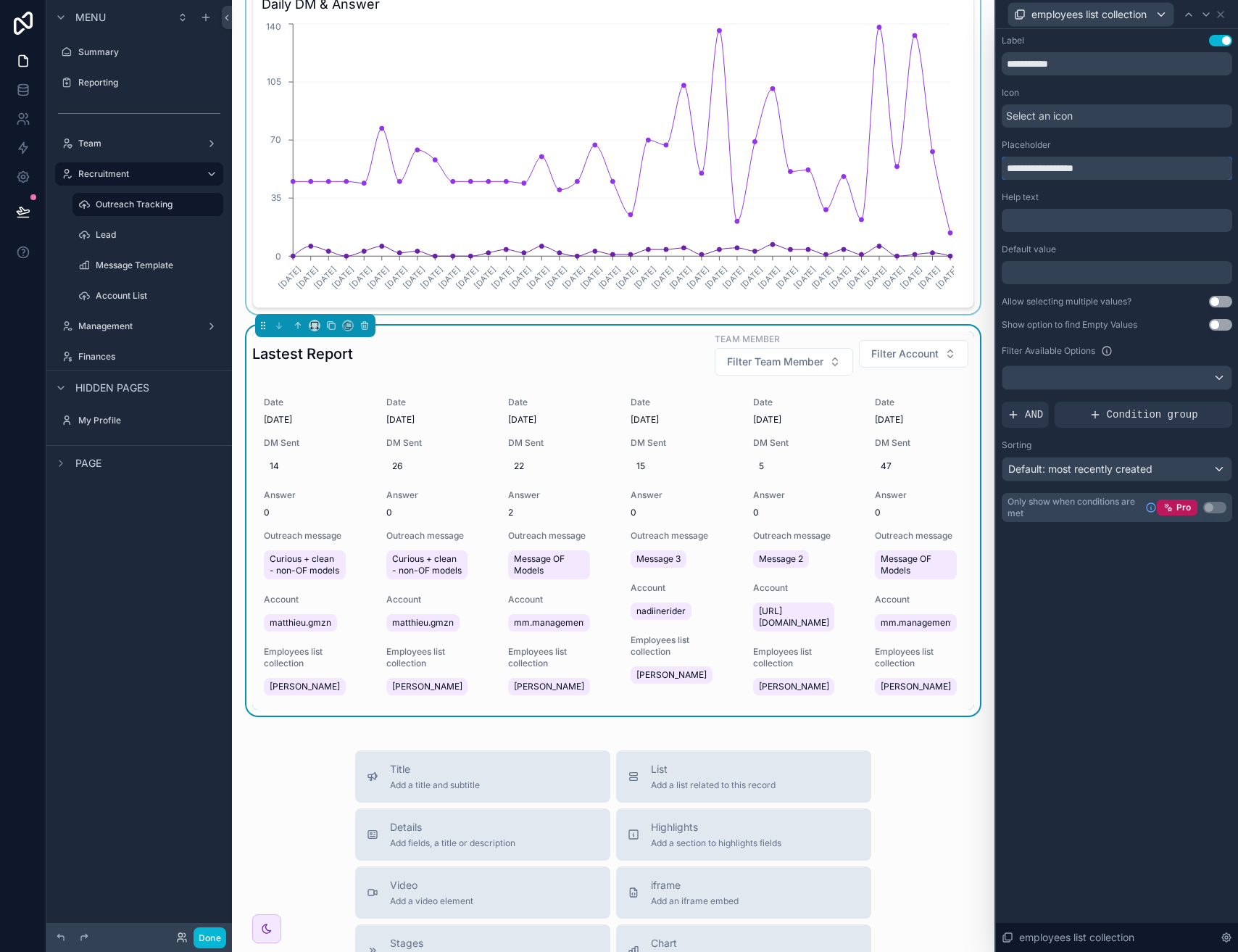
drag, startPoint x: 1120, startPoint y: 164, endPoint x: 971, endPoint y: 166, distance: 149.0
click at [971, 166] on div "**********" at bounding box center [619, 476] width 1238 height 952
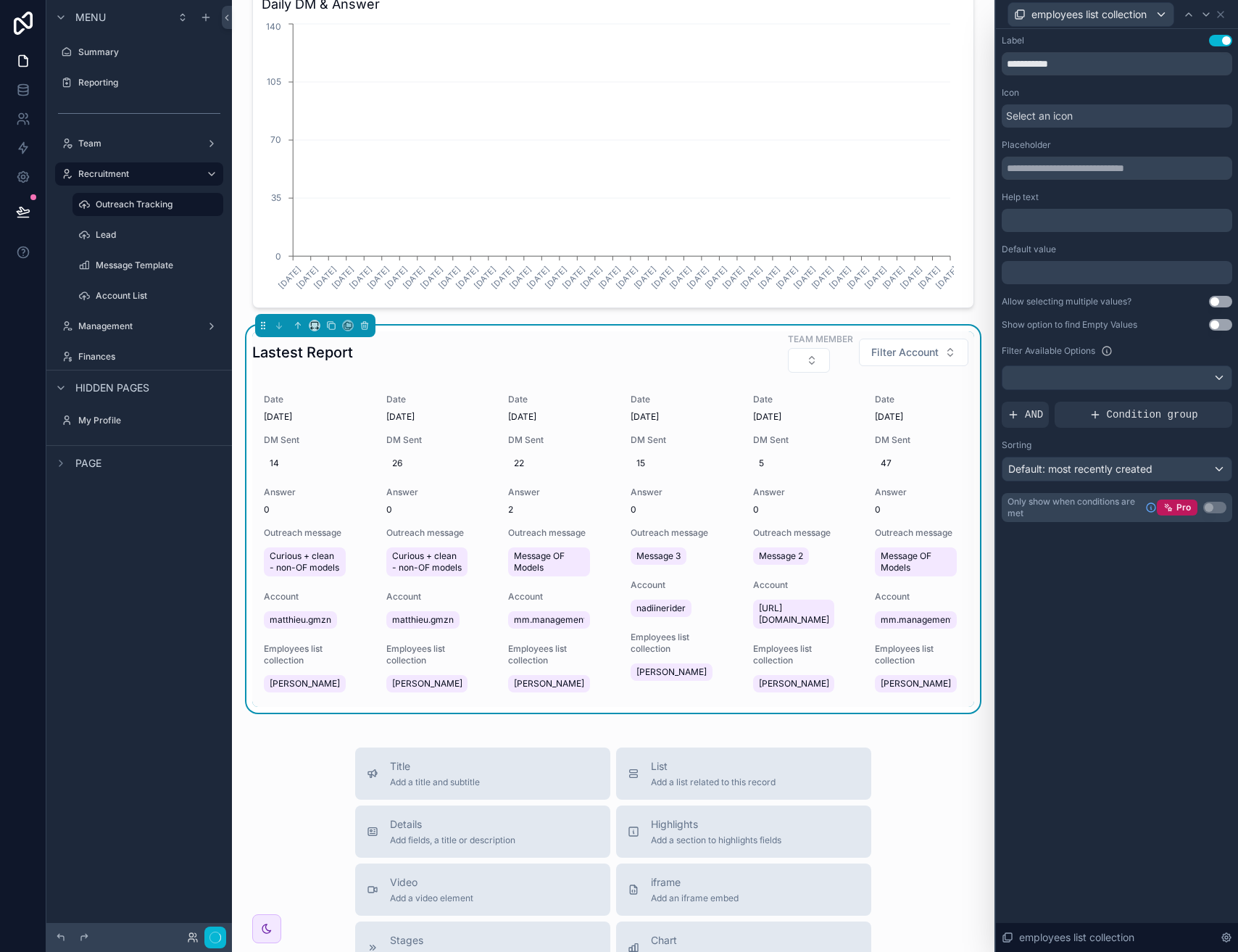
scroll to position [587, 0]
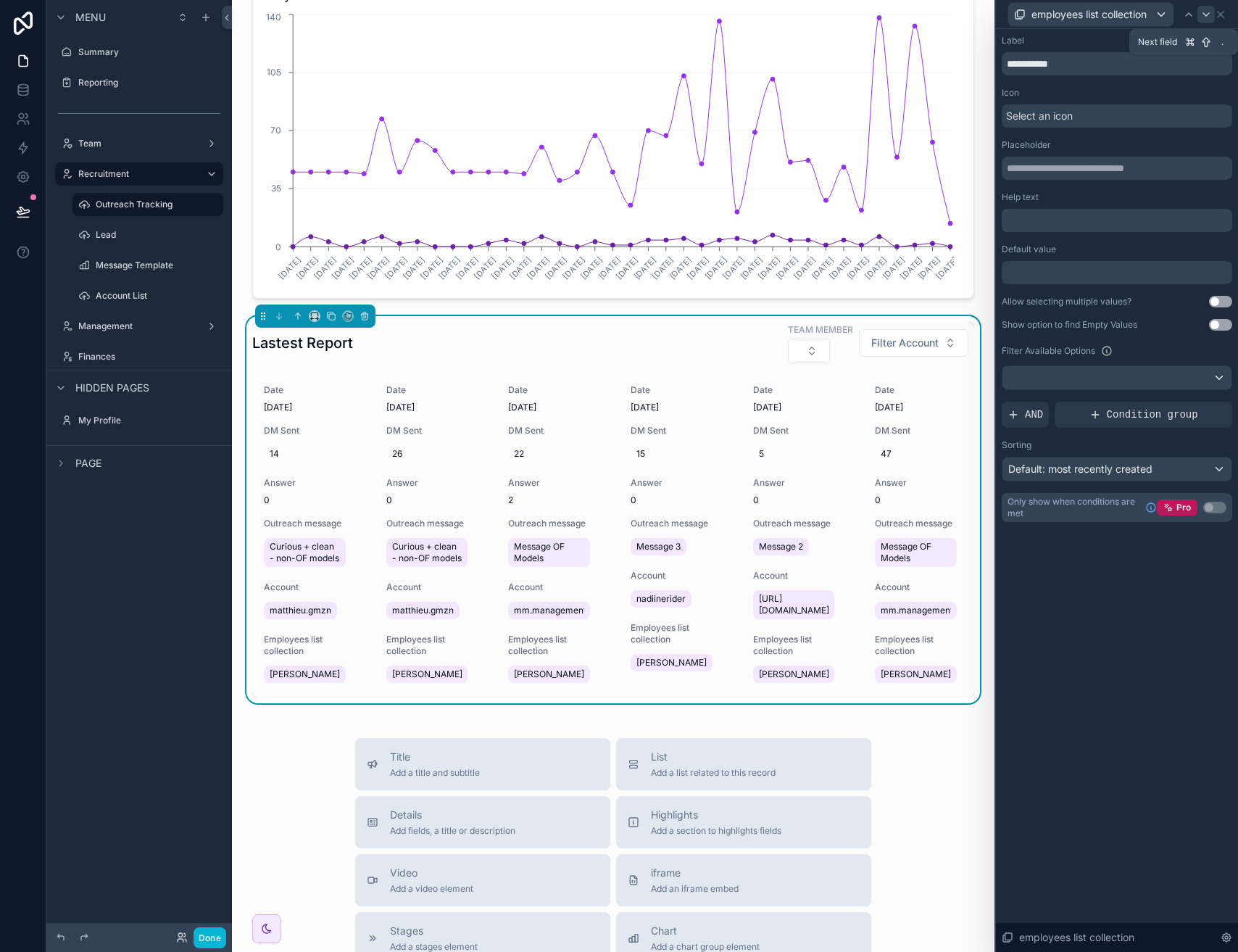
click at [1206, 18] on icon at bounding box center [1206, 14] width 11 height 11
click at [1063, 60] on input "text" at bounding box center [1116, 64] width 230 height 23
type input "*******"
click at [1225, 18] on icon at bounding box center [1221, 14] width 11 height 11
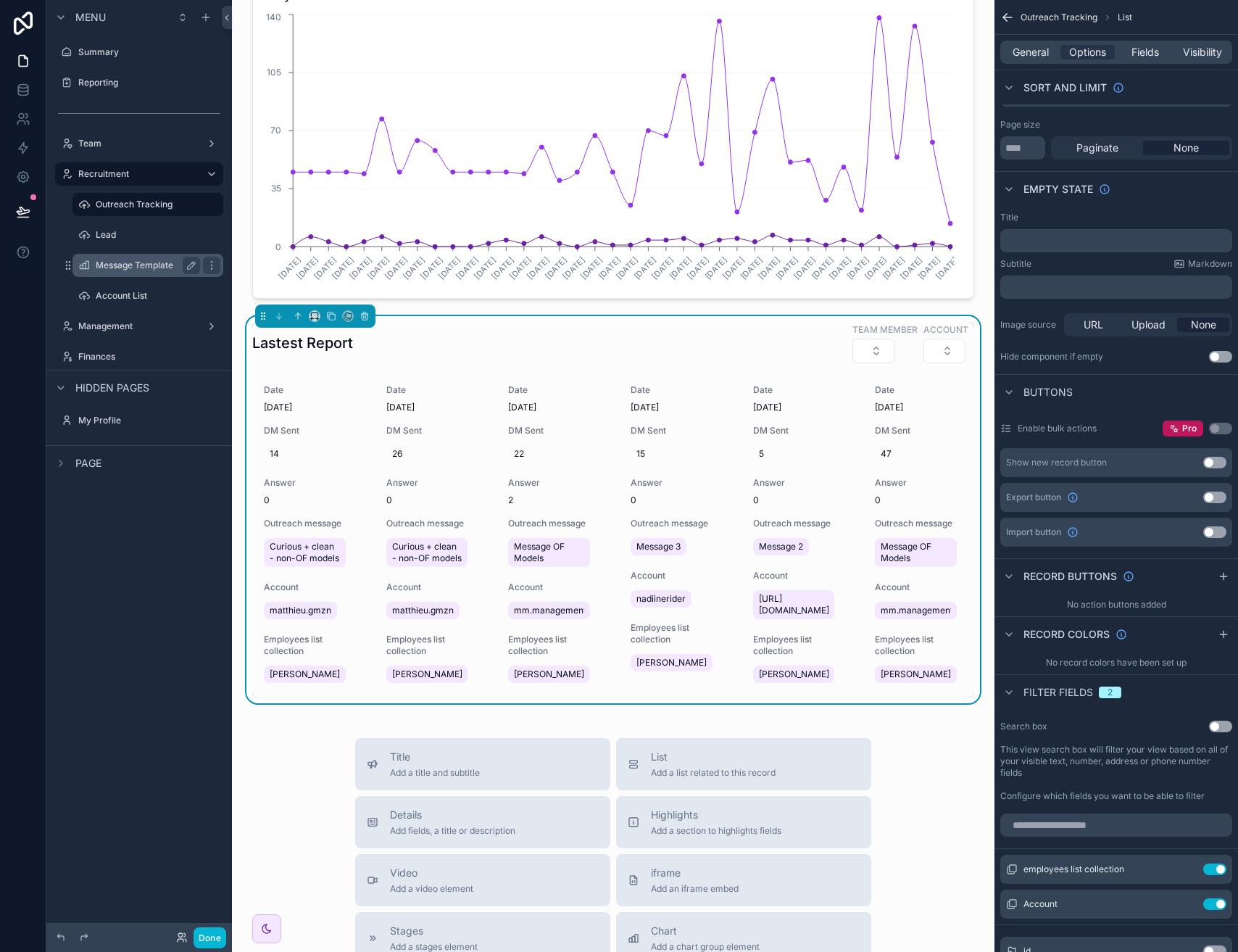
click at [165, 272] on div "Message Template" at bounding box center [148, 265] width 105 height 17
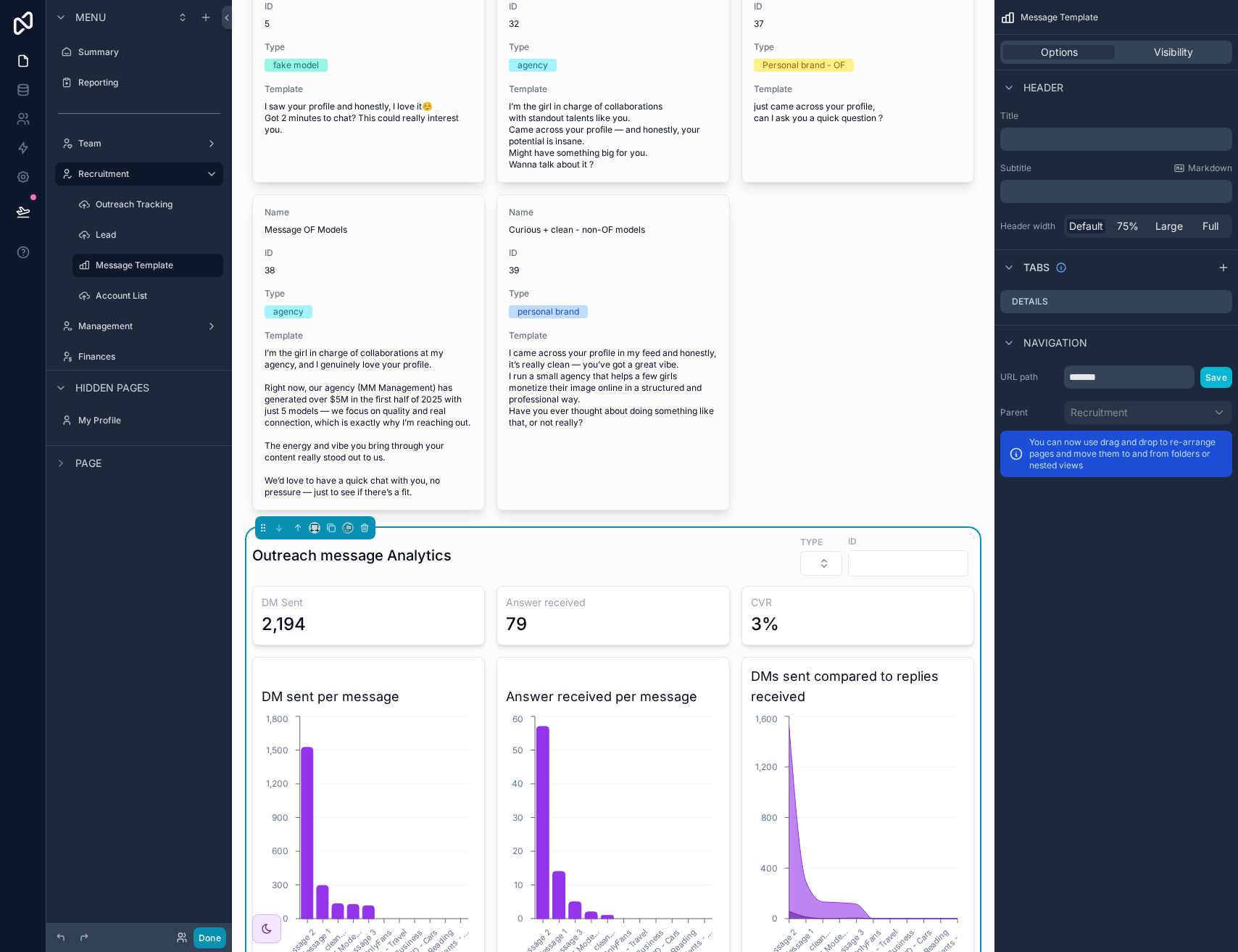
click at [218, 940] on button "Done" at bounding box center [210, 938] width 32 height 21
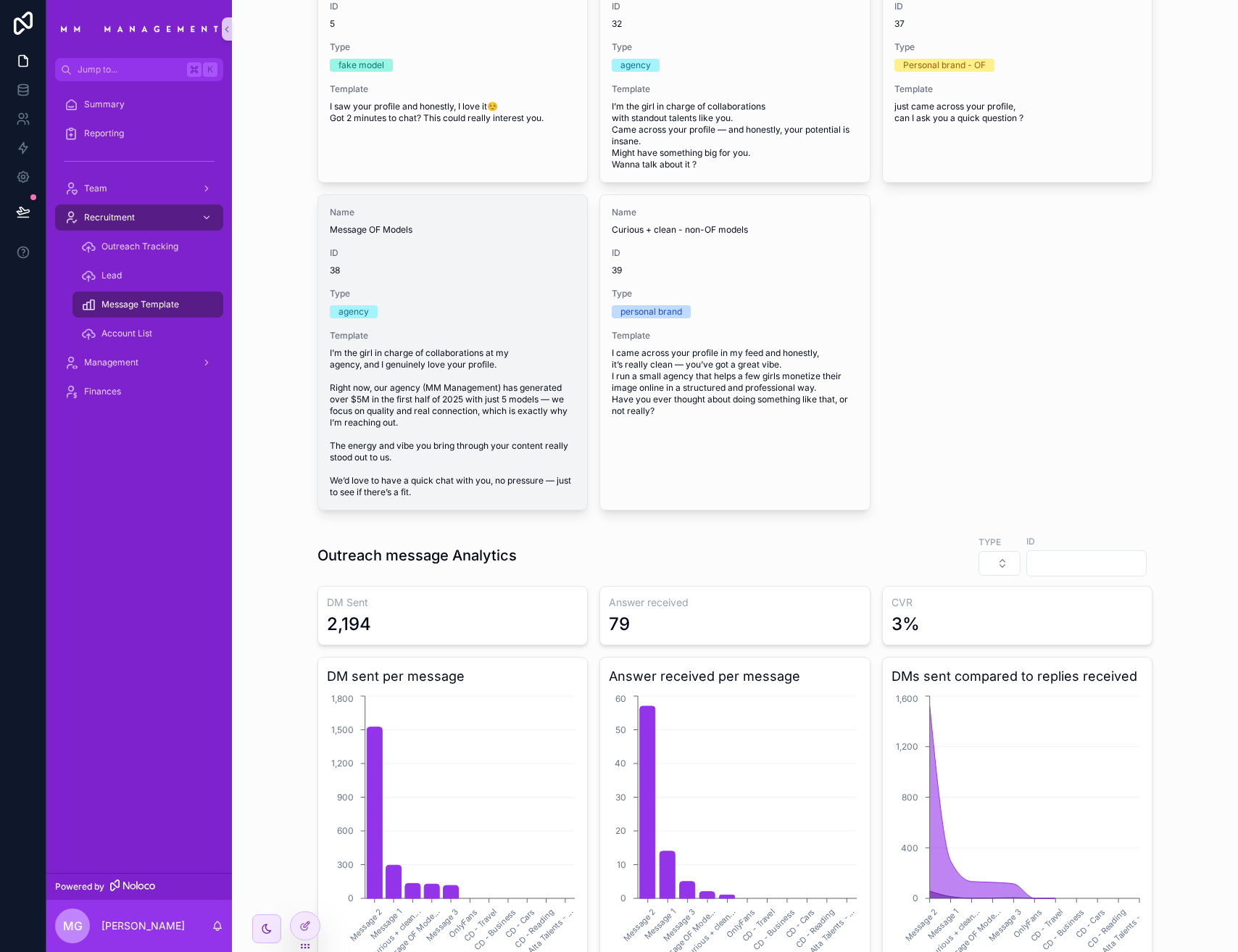
click at [453, 392] on span "I’m the girl in charge of collaborations at my agency, and I genuinely love you…" at bounding box center [453, 422] width 245 height 151
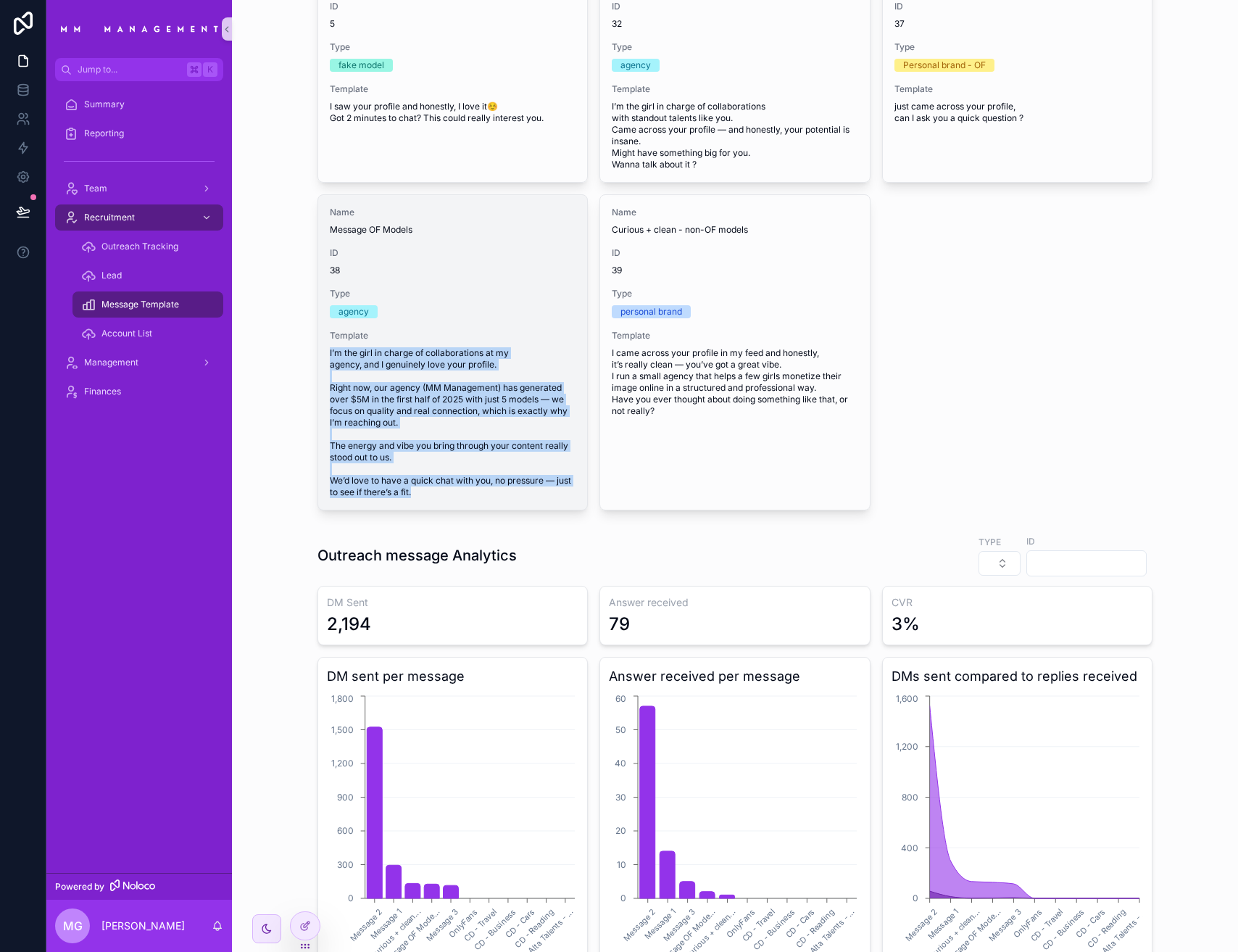
drag, startPoint x: 407, startPoint y: 492, endPoint x: 325, endPoint y: 357, distance: 158.0
click at [330, 357] on span "I’m the girl in charge of collaborations at my agency, and I genuinely love you…" at bounding box center [453, 422] width 245 height 151
copy span "I’m the girl in charge of collaborations at my agency, and I genuinely love you…"
